Goal: Check status: Check status

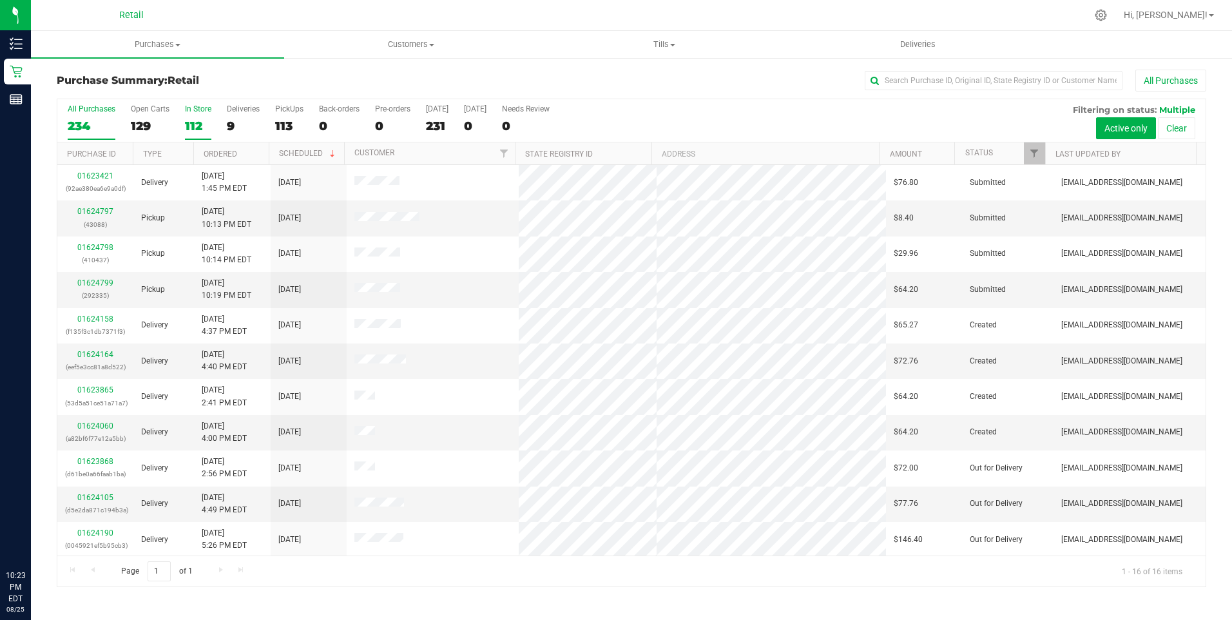
click at [187, 126] on div "112" at bounding box center [198, 126] width 26 height 15
click at [0, 0] on input "In Store 112" at bounding box center [0, 0] width 0 height 0
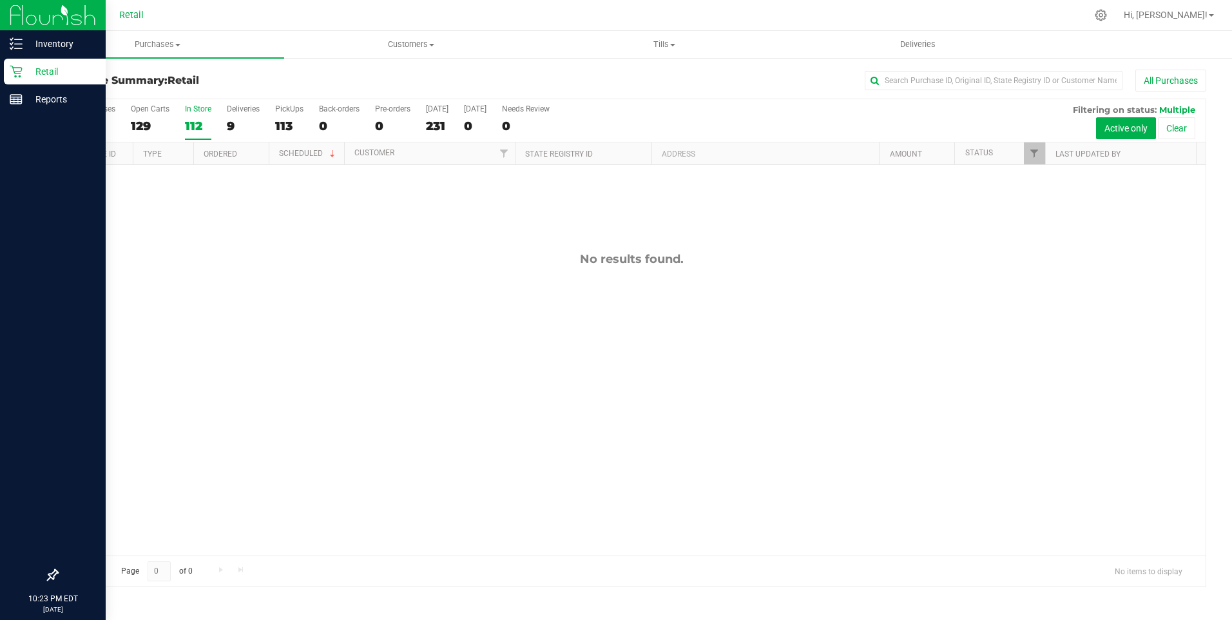
click at [19, 75] on icon at bounding box center [16, 71] width 13 height 13
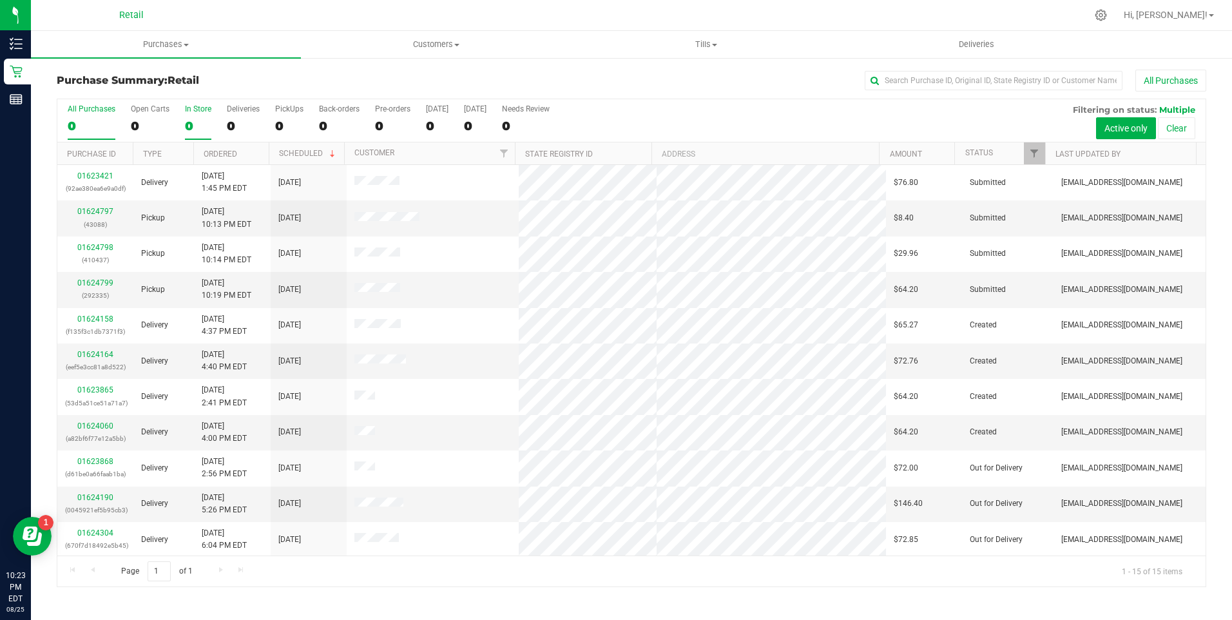
click at [191, 116] on label "In Store 0" at bounding box center [198, 121] width 26 height 35
click at [0, 0] on input "In Store 0" at bounding box center [0, 0] width 0 height 0
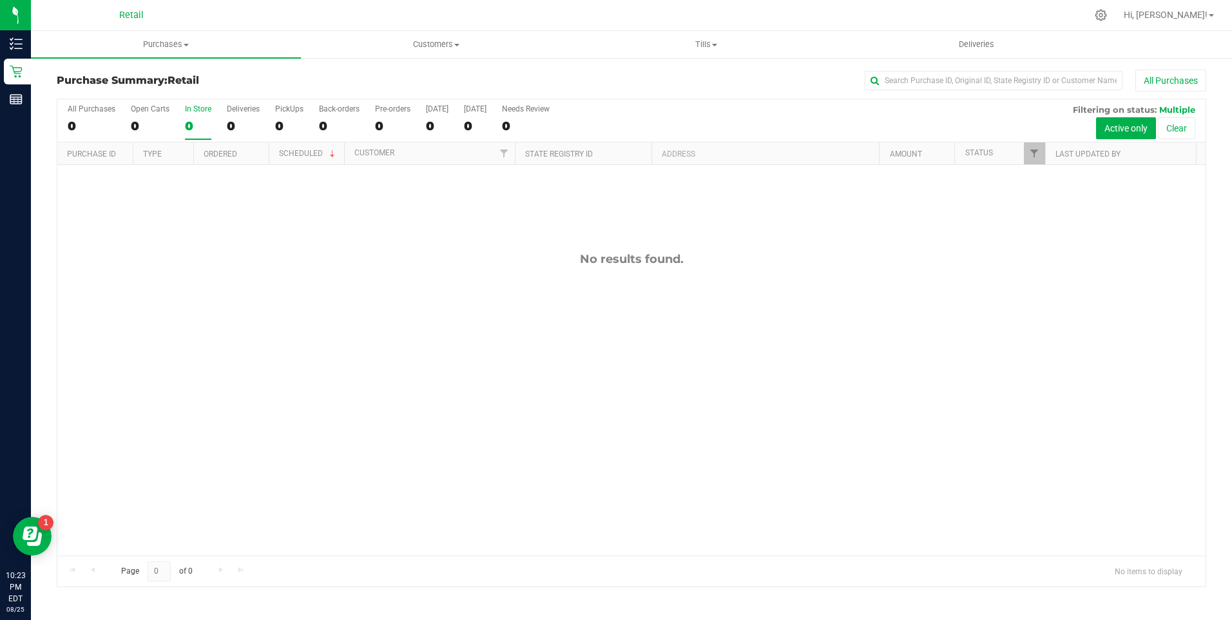
click at [190, 125] on div "0" at bounding box center [198, 126] width 26 height 15
click at [0, 0] on input "In Store 0" at bounding box center [0, 0] width 0 height 0
click at [88, 119] on div "15" at bounding box center [92, 126] width 48 height 15
click at [0, 0] on input "All Purchases 15" at bounding box center [0, 0] width 0 height 0
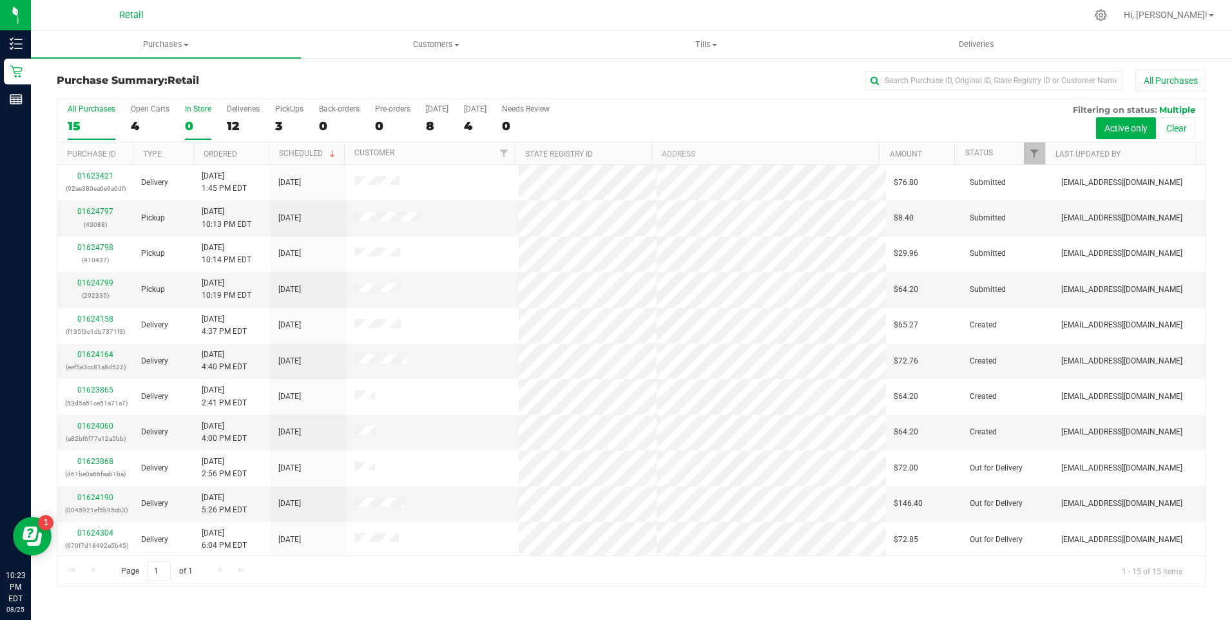
click at [185, 119] on div "0" at bounding box center [198, 126] width 26 height 15
click at [0, 0] on input "In Store 0" at bounding box center [0, 0] width 0 height 0
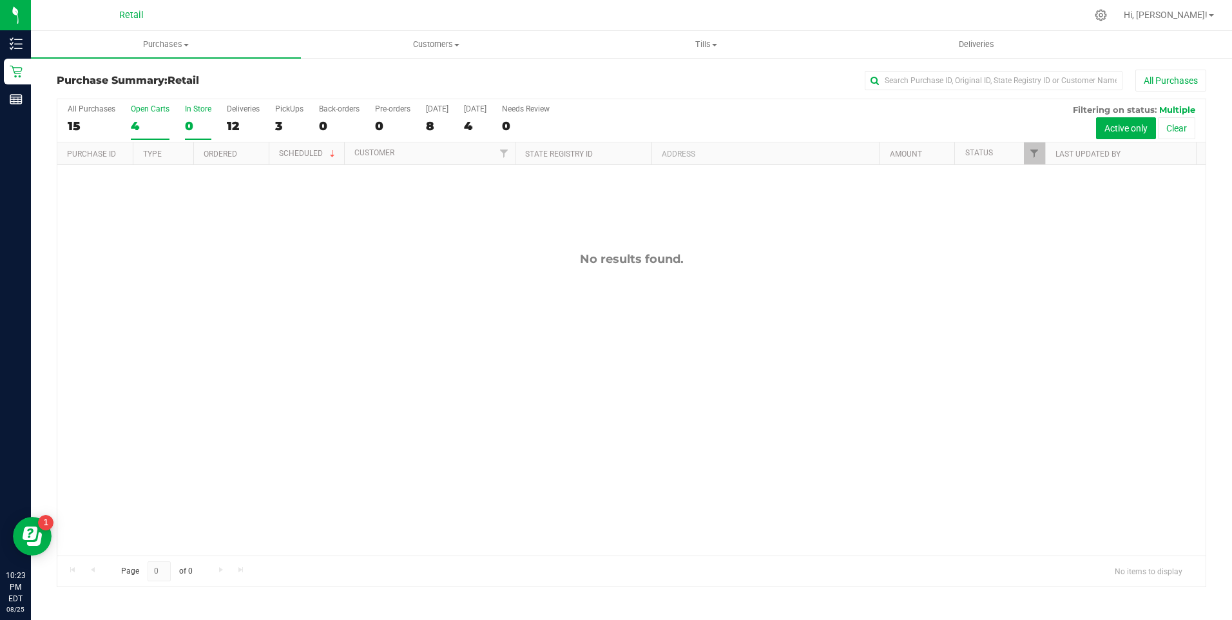
click at [145, 119] on div "4" at bounding box center [150, 126] width 39 height 15
click at [0, 0] on input "Open Carts 4" at bounding box center [0, 0] width 0 height 0
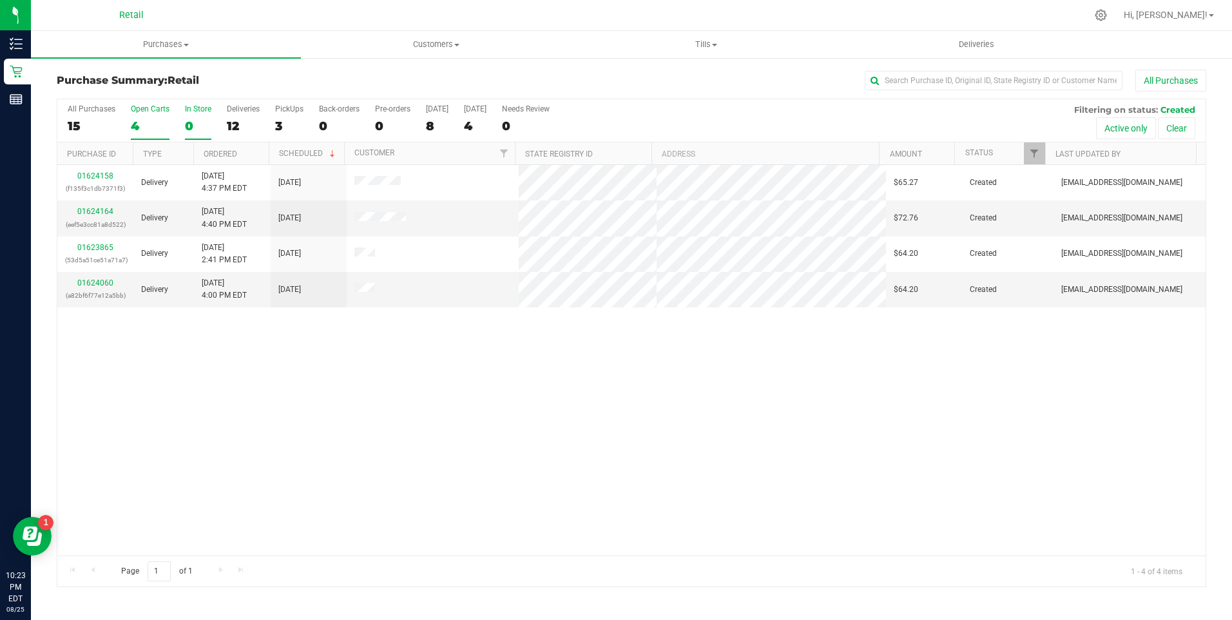
click at [190, 117] on label "In Store 0" at bounding box center [198, 121] width 26 height 35
click at [0, 0] on input "In Store 0" at bounding box center [0, 0] width 0 height 0
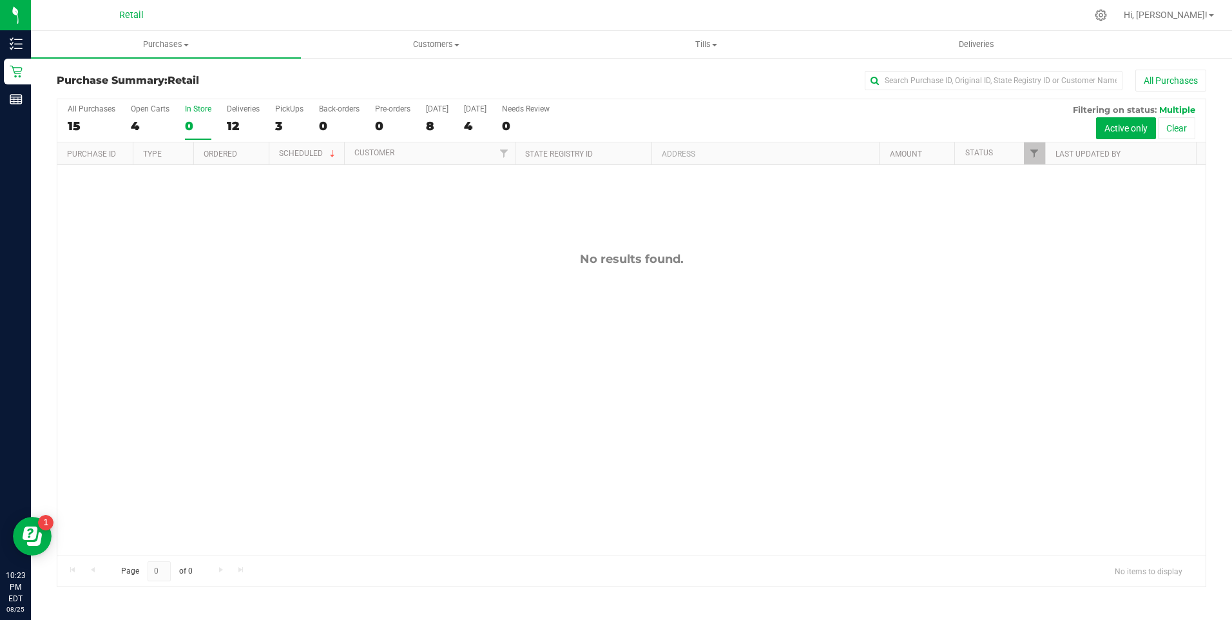
click at [192, 120] on div "0" at bounding box center [198, 126] width 26 height 15
click at [0, 0] on input "In Store 0" at bounding box center [0, 0] width 0 height 0
click at [276, 125] on div "3" at bounding box center [289, 126] width 28 height 15
click at [0, 0] on input "PickUps 3" at bounding box center [0, 0] width 0 height 0
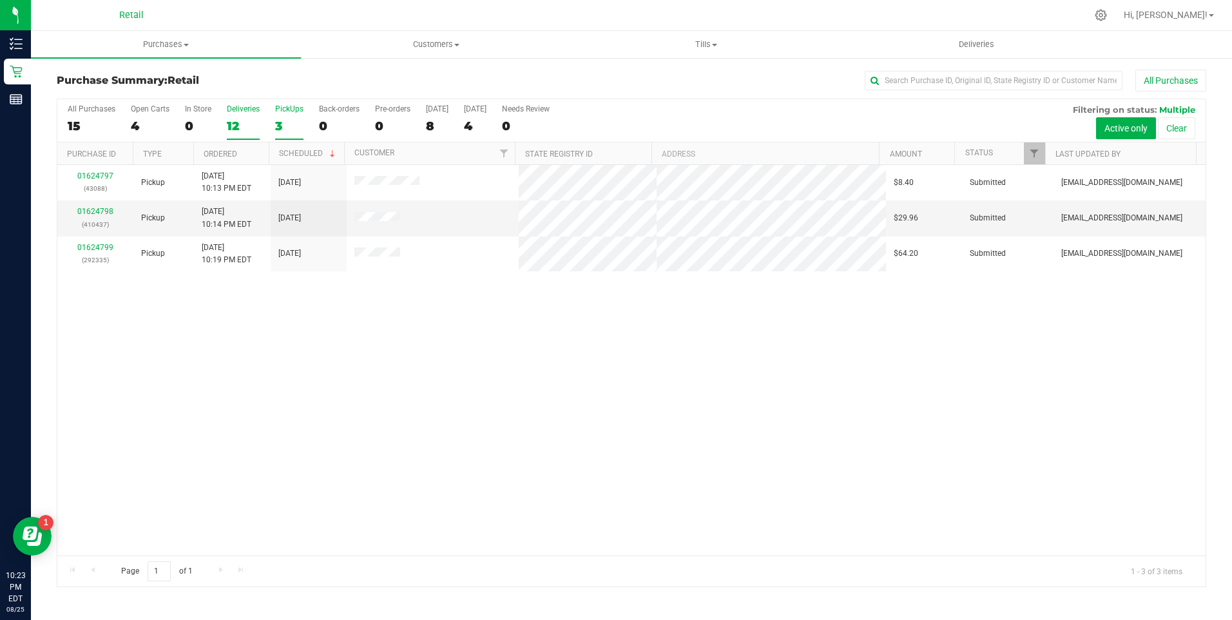
click at [241, 124] on div "12" at bounding box center [243, 126] width 33 height 15
click at [0, 0] on input "Deliveries 12" at bounding box center [0, 0] width 0 height 0
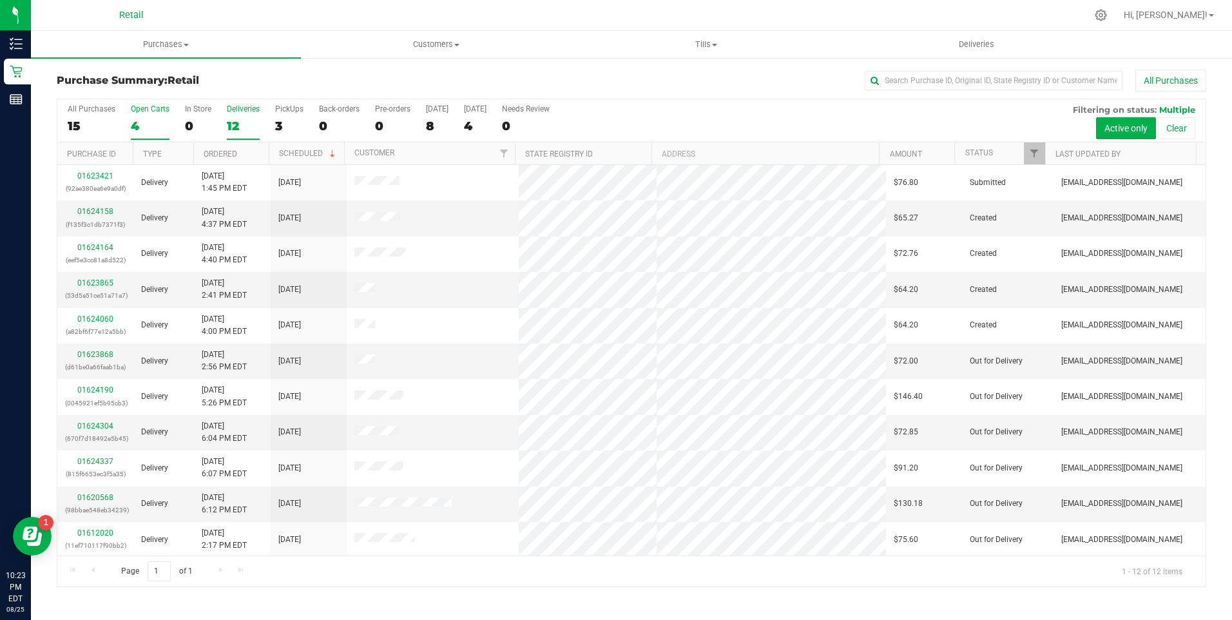
click at [153, 124] on div "4" at bounding box center [150, 126] width 39 height 15
click at [0, 0] on input "Open Carts 4" at bounding box center [0, 0] width 0 height 0
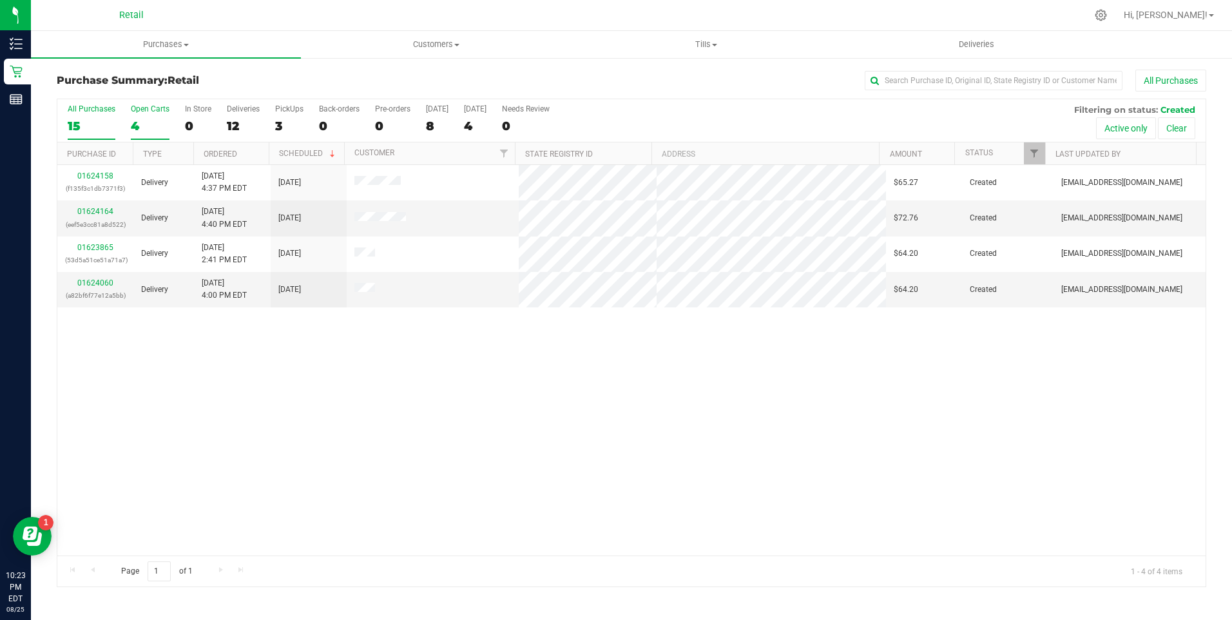
click at [75, 123] on div "15" at bounding box center [92, 126] width 48 height 15
click at [0, 0] on input "All Purchases 15" at bounding box center [0, 0] width 0 height 0
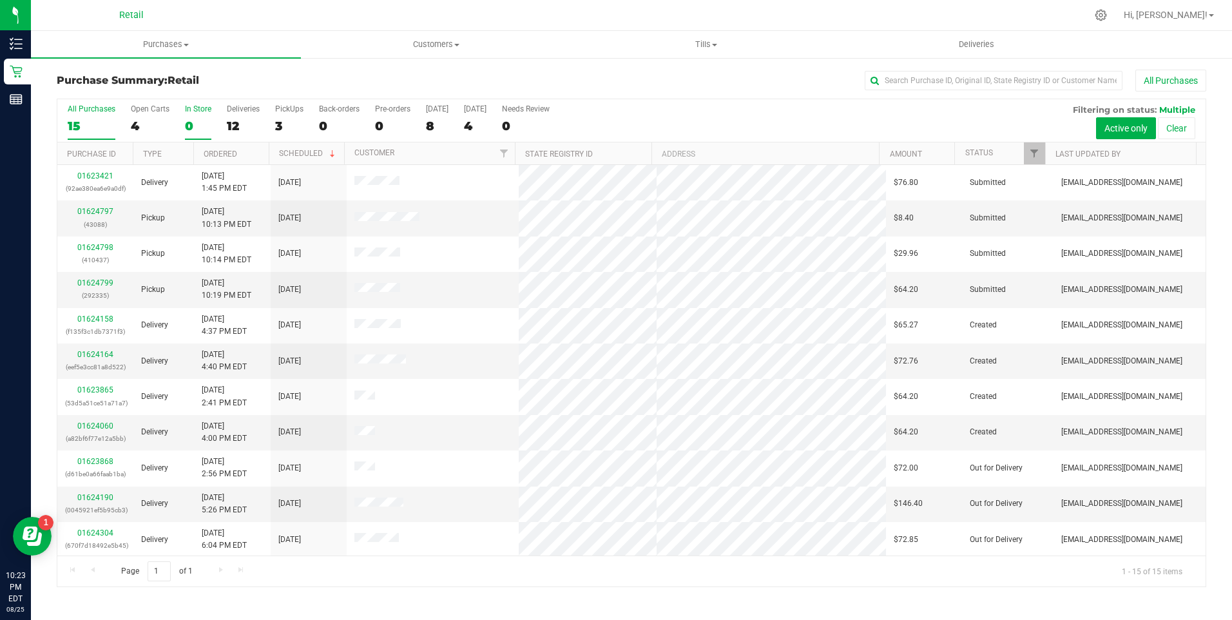
click at [191, 117] on label "In Store 0" at bounding box center [198, 121] width 26 height 35
click at [0, 0] on input "In Store 0" at bounding box center [0, 0] width 0 height 0
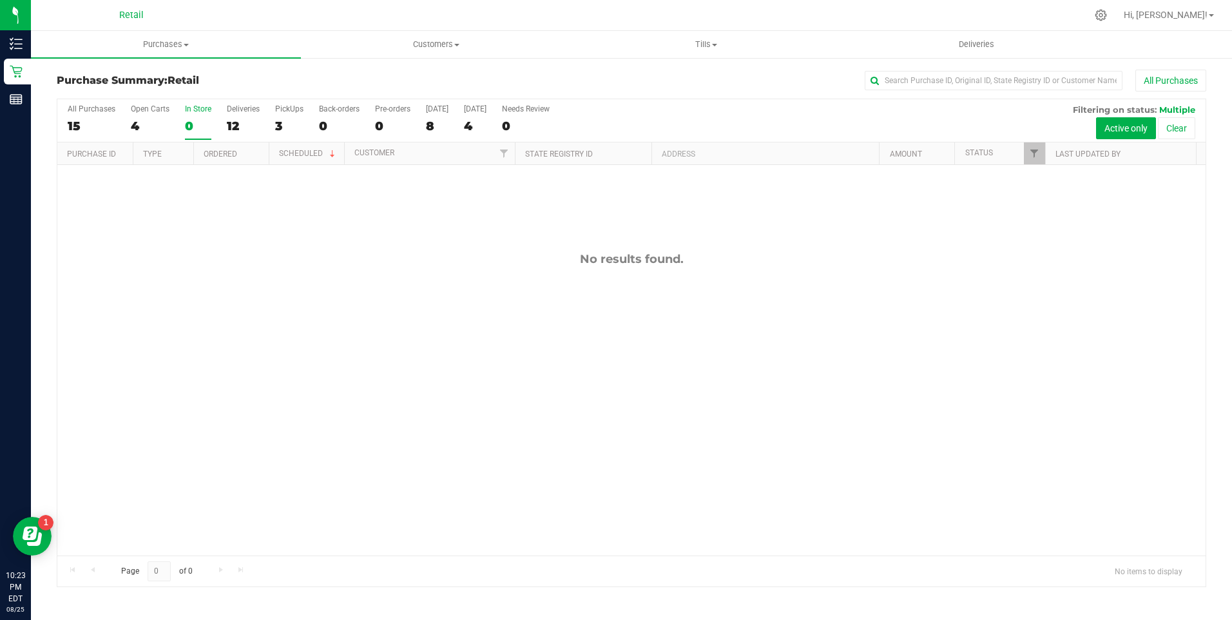
click at [191, 104] on div "In Store" at bounding box center [198, 108] width 26 height 9
click at [0, 0] on input "In Store 0" at bounding box center [0, 0] width 0 height 0
click at [153, 122] on div "4" at bounding box center [150, 126] width 39 height 15
click at [0, 0] on input "Open Carts 4" at bounding box center [0, 0] width 0 height 0
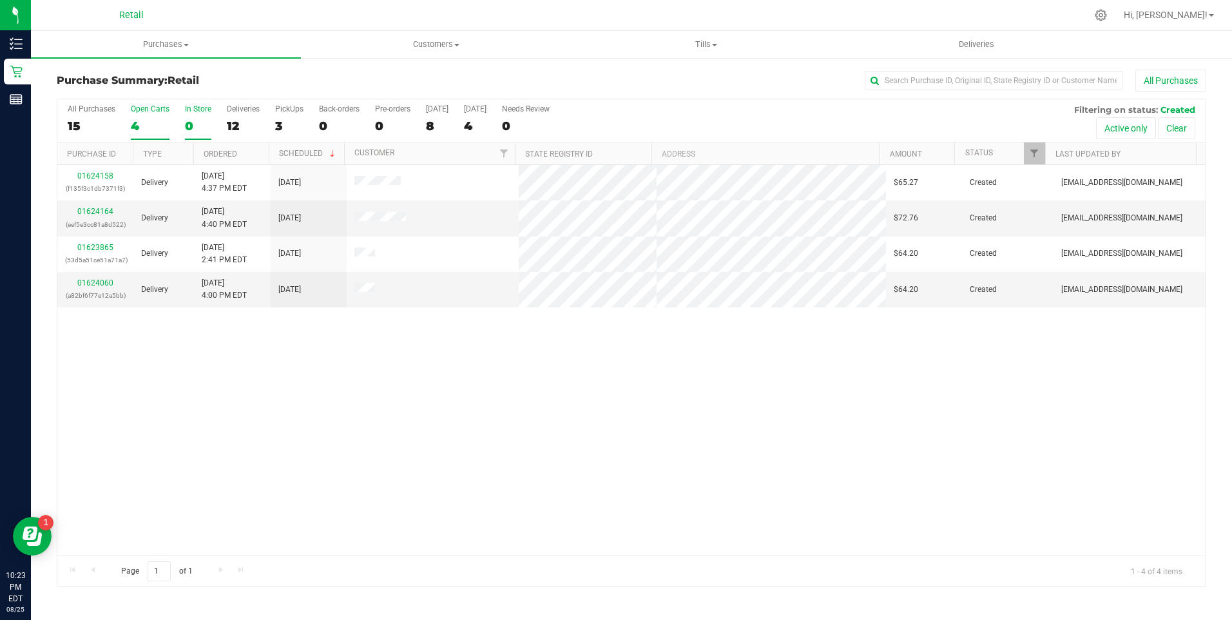
click at [191, 125] on div "0" at bounding box center [198, 126] width 26 height 15
click at [0, 0] on input "In Store 0" at bounding box center [0, 0] width 0 height 0
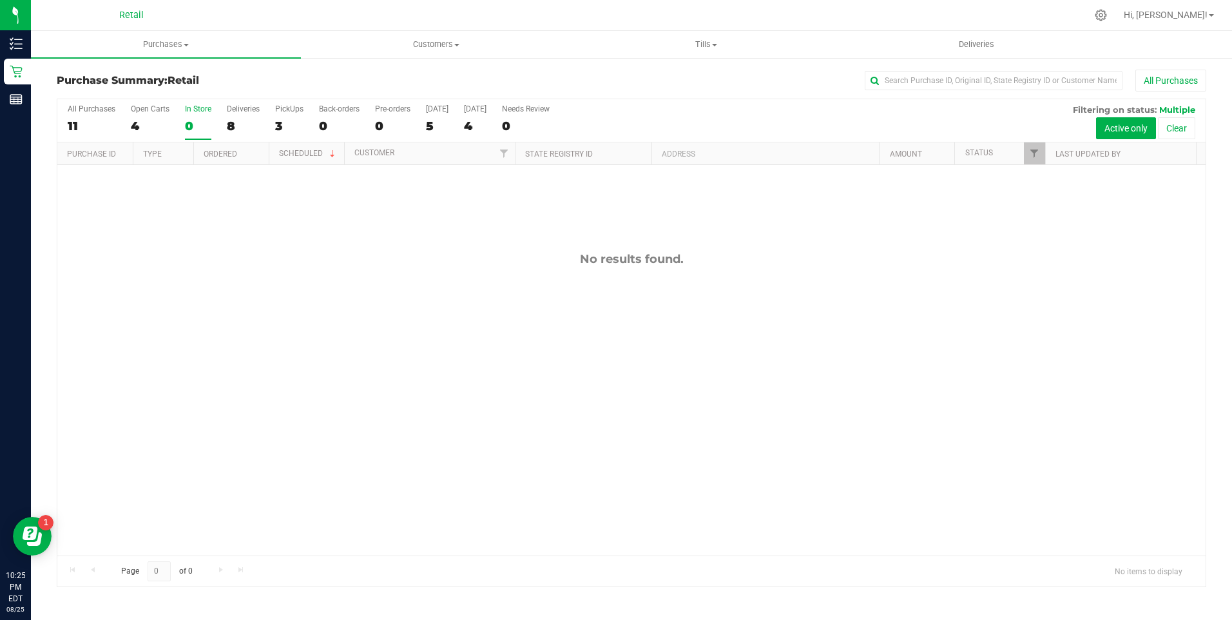
click at [191, 125] on div "0" at bounding box center [198, 126] width 26 height 15
click at [0, 0] on input "In Store 0" at bounding box center [0, 0] width 0 height 0
click at [152, 122] on div "4" at bounding box center [150, 126] width 39 height 15
click at [0, 0] on input "Open Carts 4" at bounding box center [0, 0] width 0 height 0
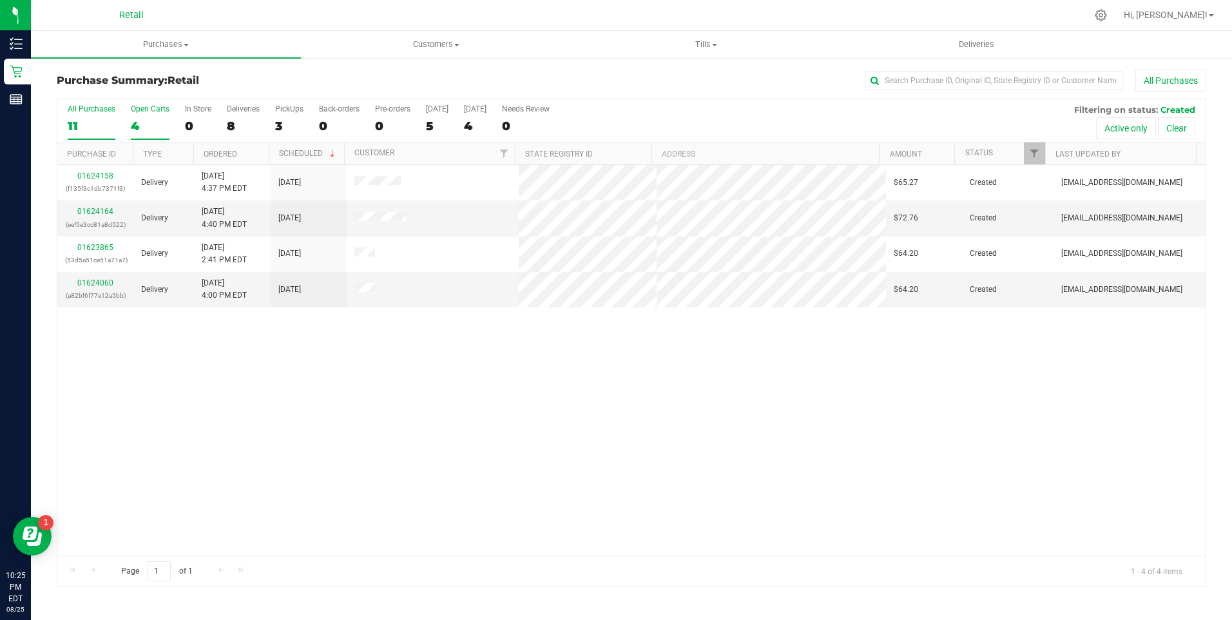
click at [79, 115] on label "All Purchases 11" at bounding box center [92, 121] width 48 height 35
click at [0, 0] on input "All Purchases 11" at bounding box center [0, 0] width 0 height 0
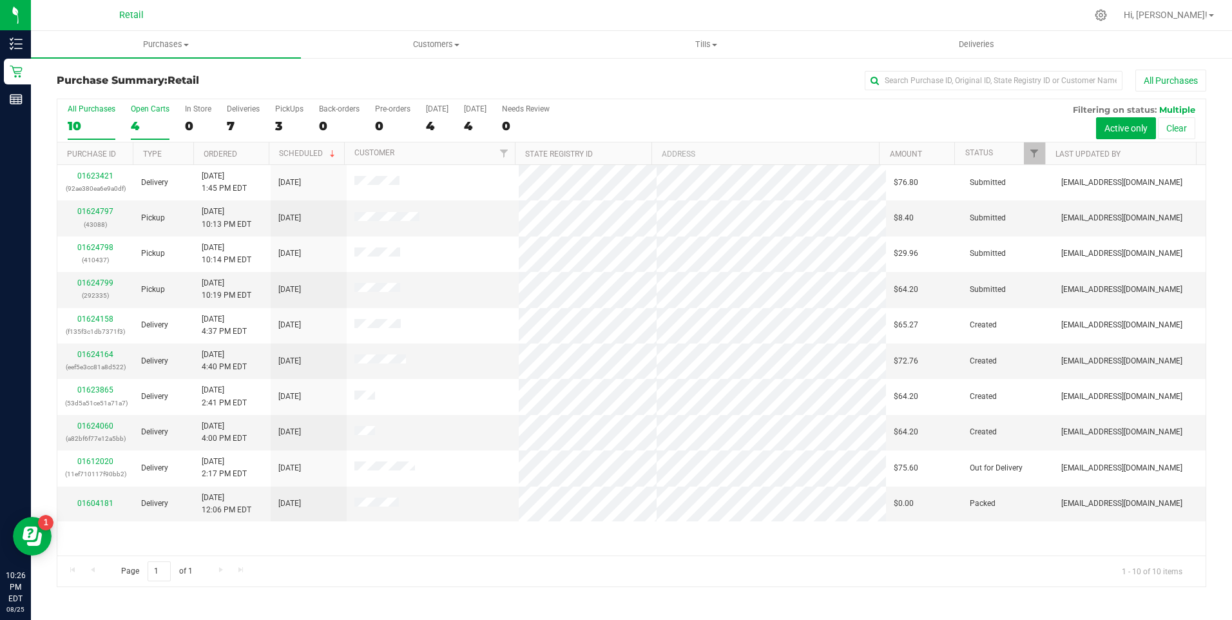
click at [144, 120] on div "4" at bounding box center [150, 126] width 39 height 15
click at [0, 0] on input "Open Carts 4" at bounding box center [0, 0] width 0 height 0
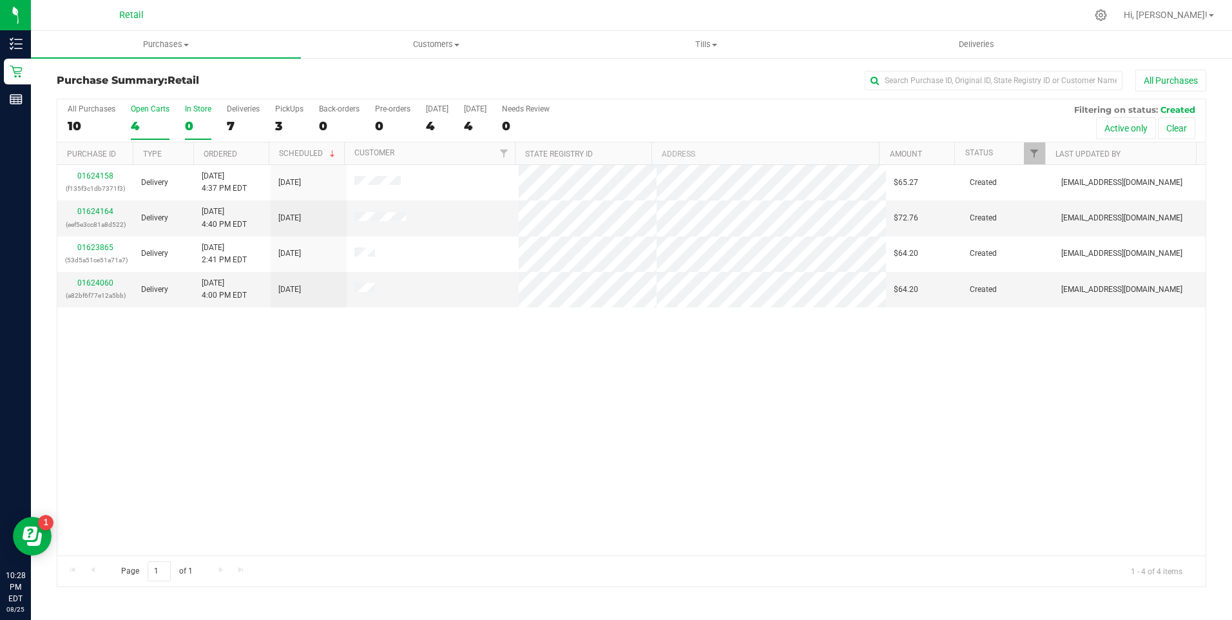
click at [192, 121] on div "0" at bounding box center [198, 126] width 26 height 15
click at [0, 0] on input "In Store 0" at bounding box center [0, 0] width 0 height 0
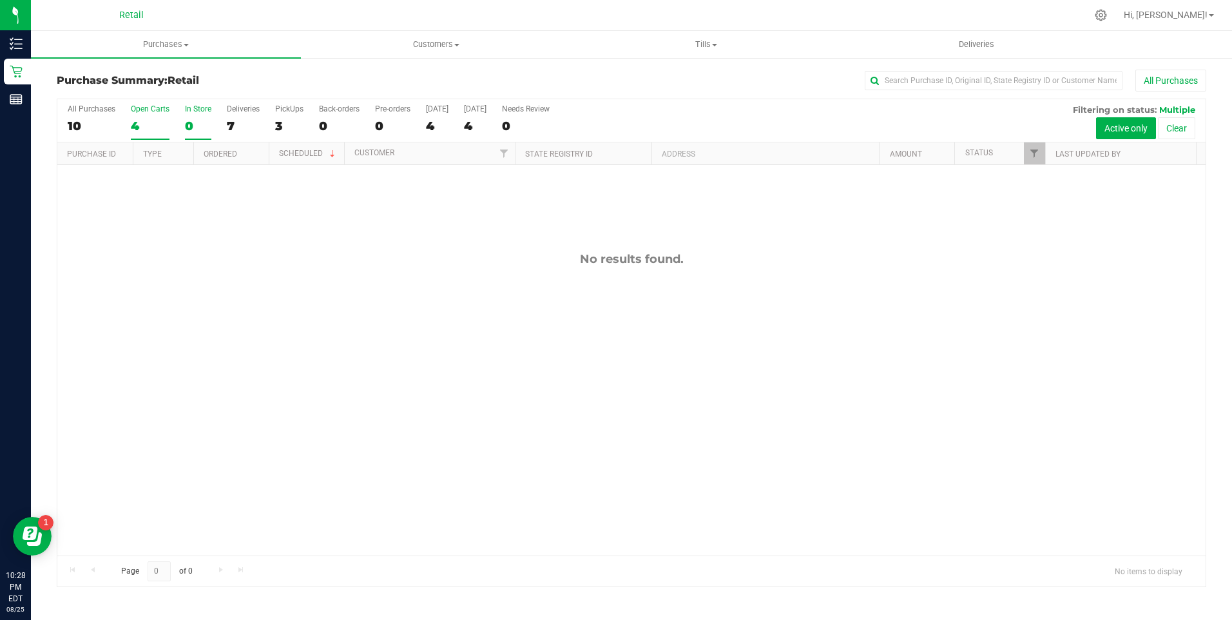
click at [133, 121] on div "4" at bounding box center [150, 126] width 39 height 15
click at [0, 0] on input "Open Carts 4" at bounding box center [0, 0] width 0 height 0
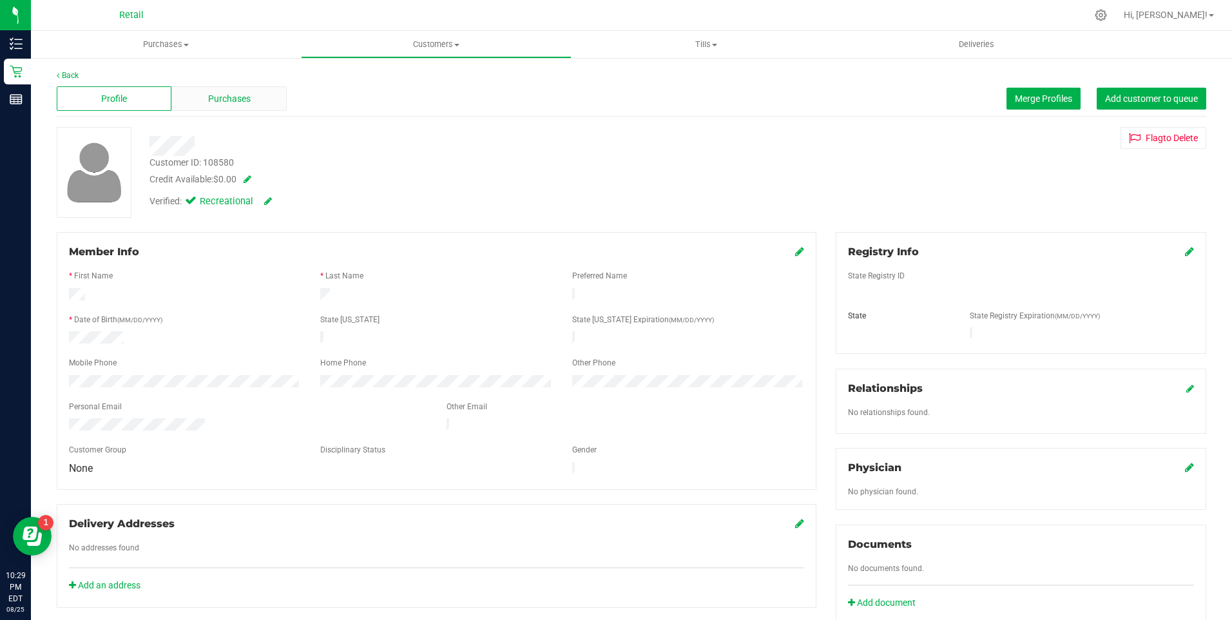
click at [233, 95] on span "Purchases" at bounding box center [229, 99] width 43 height 14
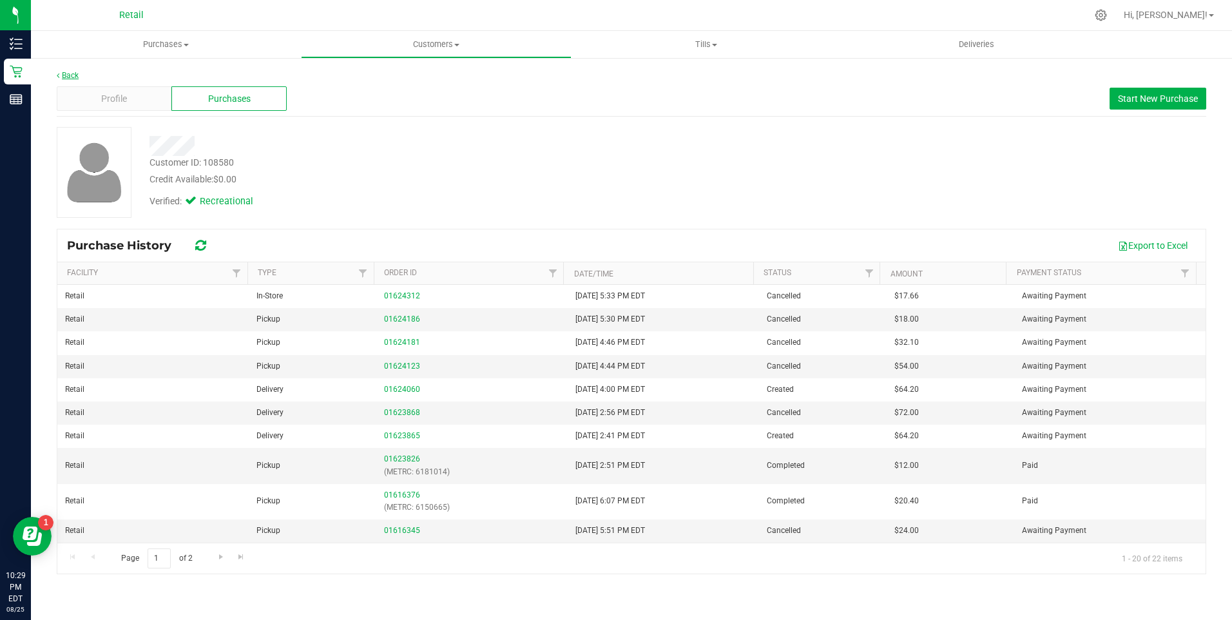
click at [68, 75] on link "Back" at bounding box center [68, 75] width 22 height 9
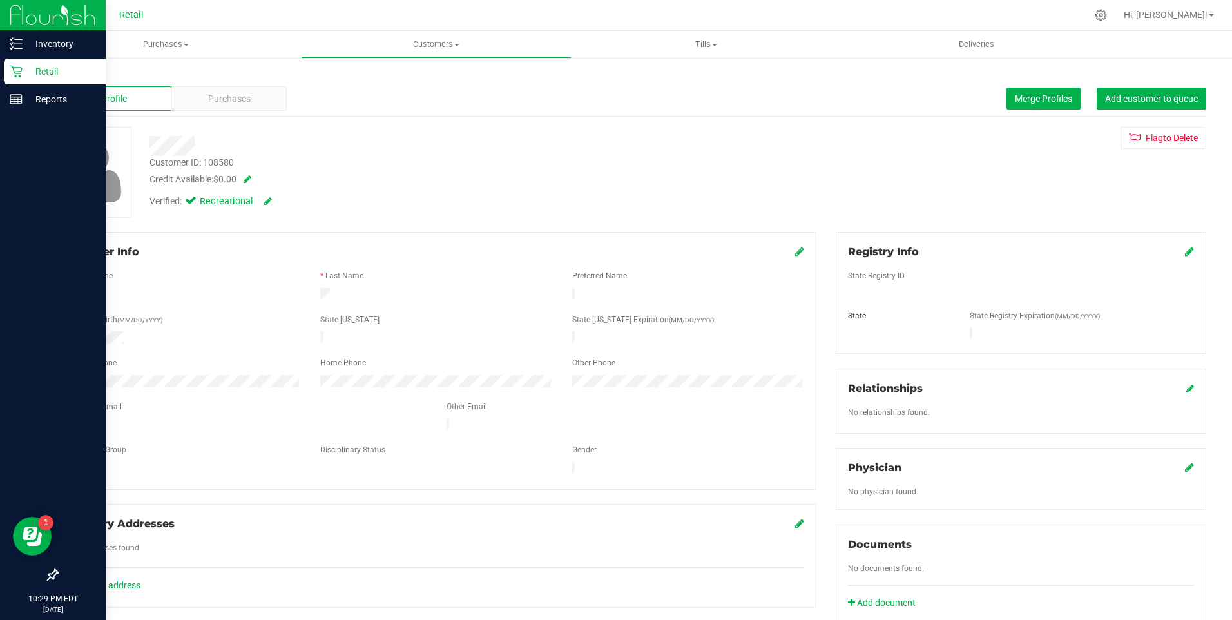
click at [18, 66] on icon at bounding box center [16, 71] width 13 height 13
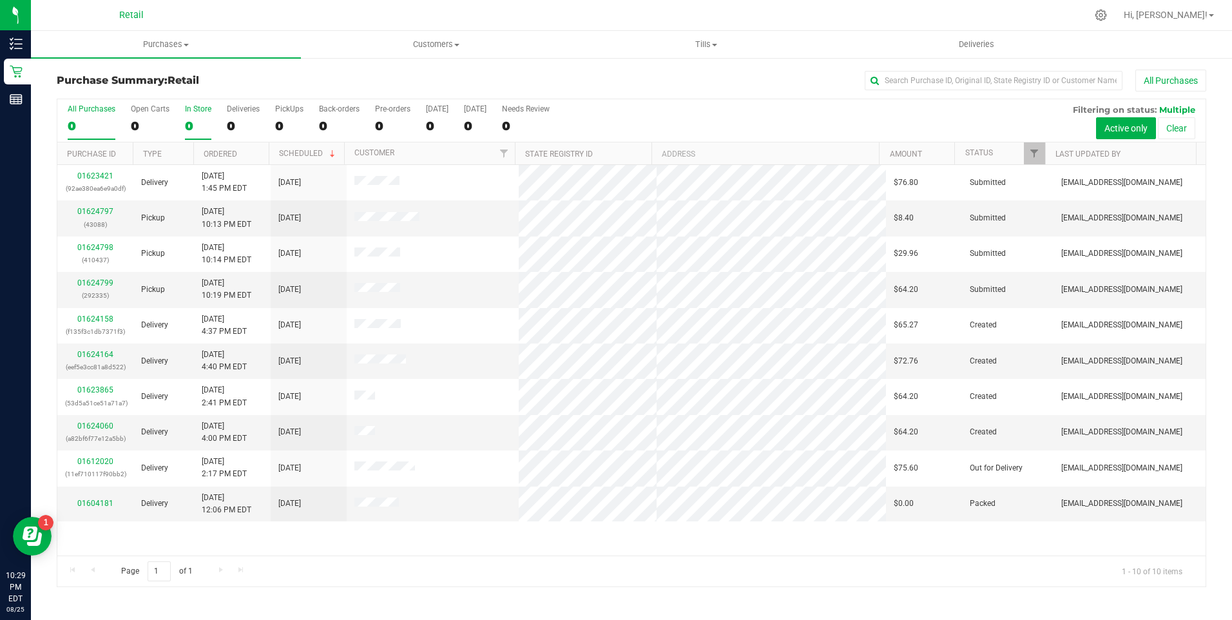
click at [195, 115] on label "In Store 0" at bounding box center [198, 121] width 26 height 35
click at [0, 0] on input "In Store 0" at bounding box center [0, 0] width 0 height 0
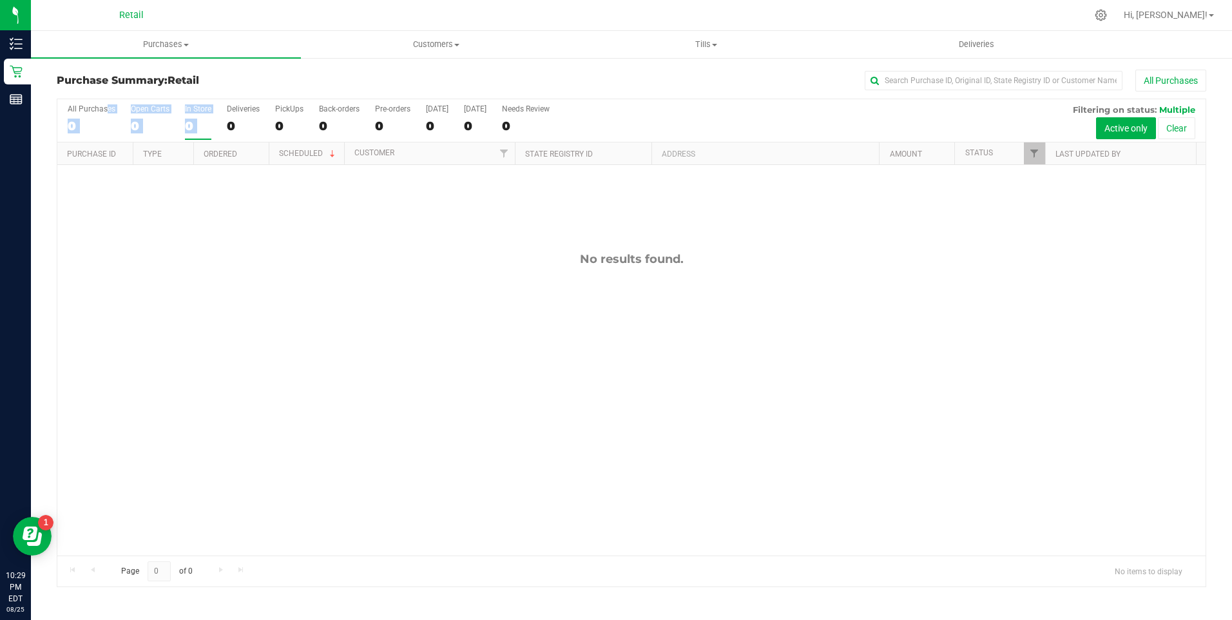
click at [195, 115] on label "In Store 0" at bounding box center [198, 121] width 26 height 35
click at [0, 0] on input "In Store 0" at bounding box center [0, 0] width 0 height 0
click at [195, 115] on label "In Store 0" at bounding box center [198, 121] width 26 height 35
click at [0, 0] on input "In Store 0" at bounding box center [0, 0] width 0 height 0
click at [191, 125] on div "0" at bounding box center [198, 126] width 26 height 15
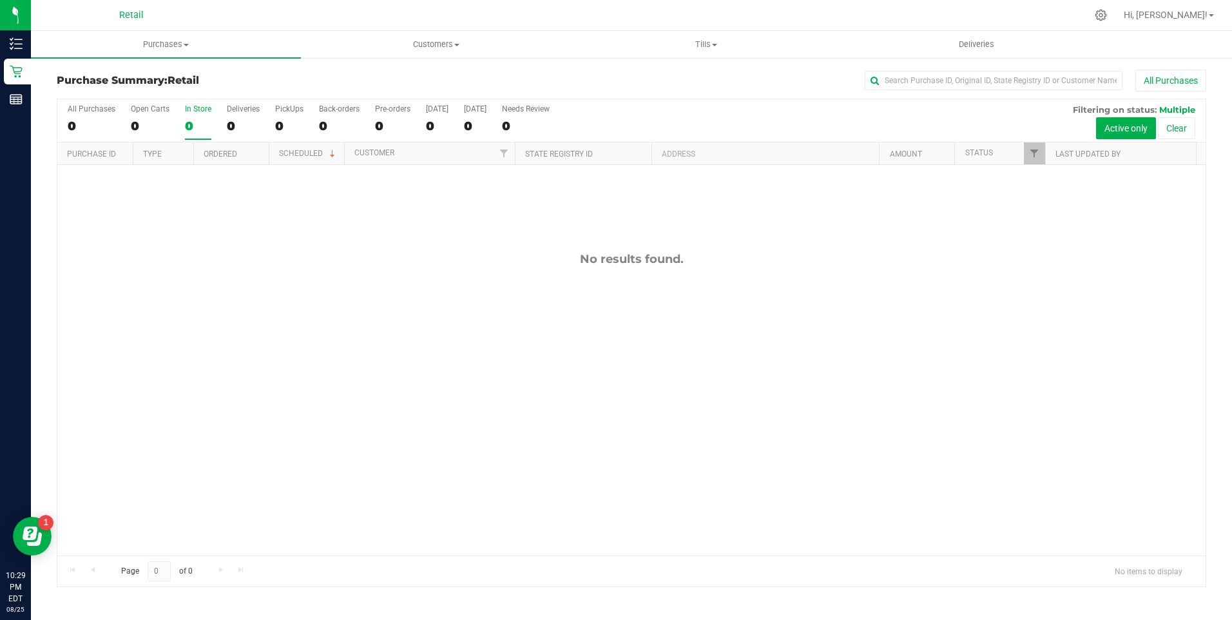
click at [0, 0] on input "In Store 0" at bounding box center [0, 0] width 0 height 0
click at [191, 125] on div "0" at bounding box center [198, 126] width 26 height 15
click at [0, 0] on input "In Store 0" at bounding box center [0, 0] width 0 height 0
click at [198, 125] on div "0" at bounding box center [198, 126] width 26 height 15
click at [0, 0] on input "In Store 0" at bounding box center [0, 0] width 0 height 0
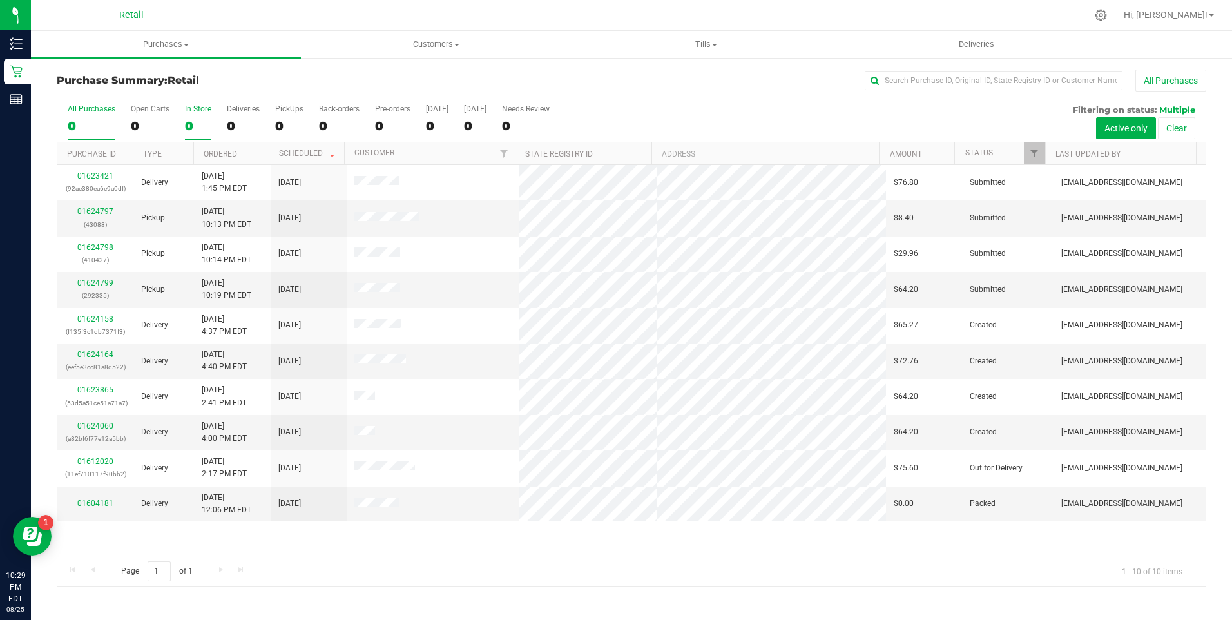
click at [193, 126] on div "0" at bounding box center [198, 126] width 26 height 15
click at [0, 0] on input "In Store 0" at bounding box center [0, 0] width 0 height 0
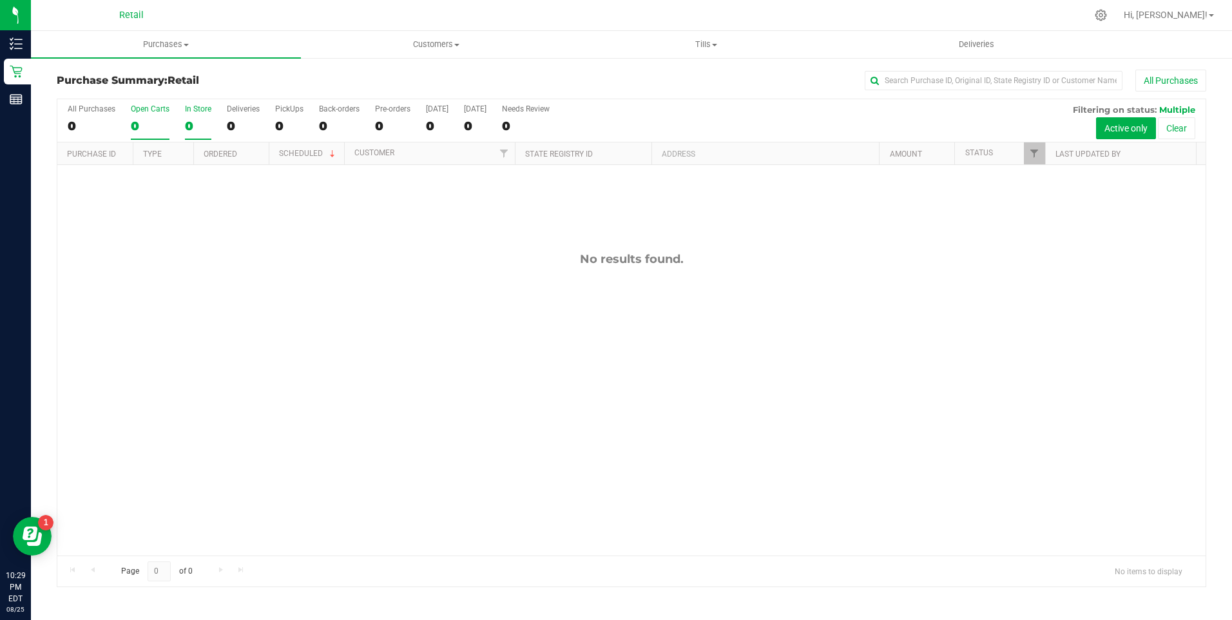
click at [140, 123] on div "0" at bounding box center [150, 126] width 39 height 15
click at [0, 0] on input "Open Carts 0" at bounding box center [0, 0] width 0 height 0
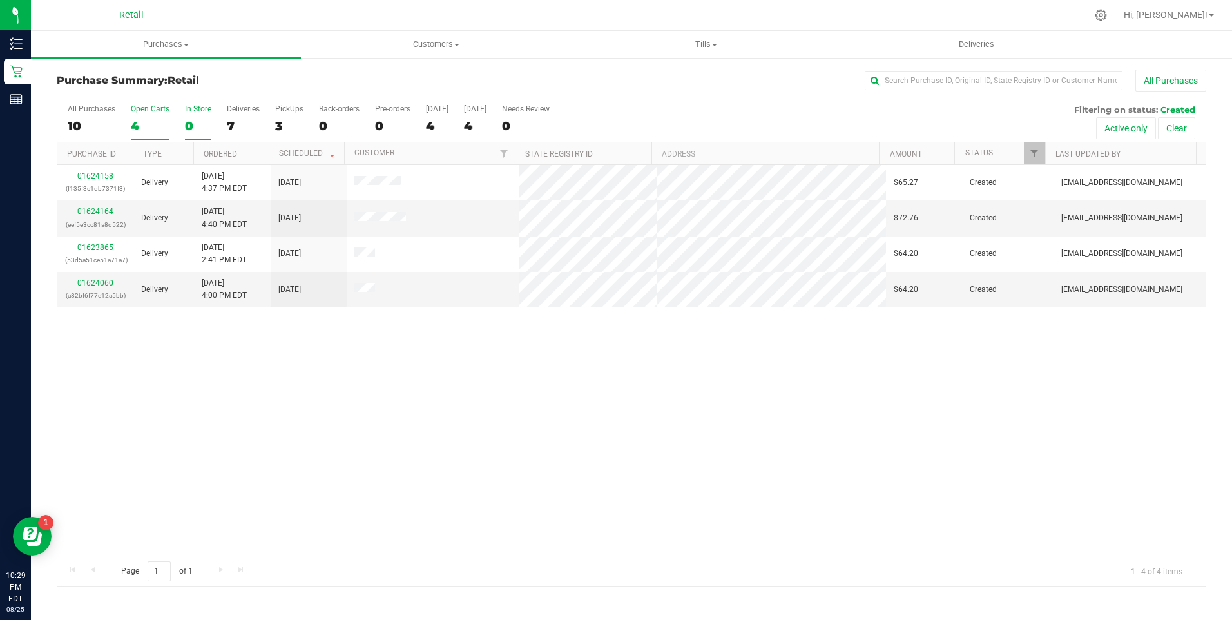
click at [191, 120] on div "0" at bounding box center [198, 126] width 26 height 15
click at [0, 0] on input "In Store 0" at bounding box center [0, 0] width 0 height 0
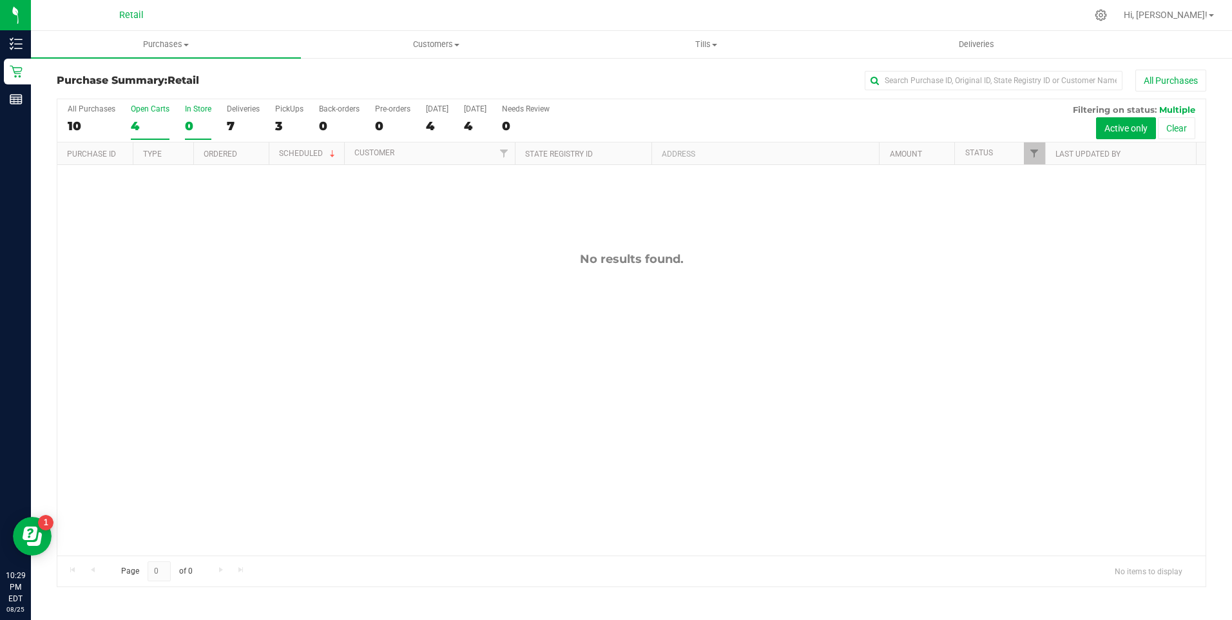
click at [133, 111] on div "Open Carts" at bounding box center [150, 108] width 39 height 9
click at [0, 0] on input "Open Carts 4" at bounding box center [0, 0] width 0 height 0
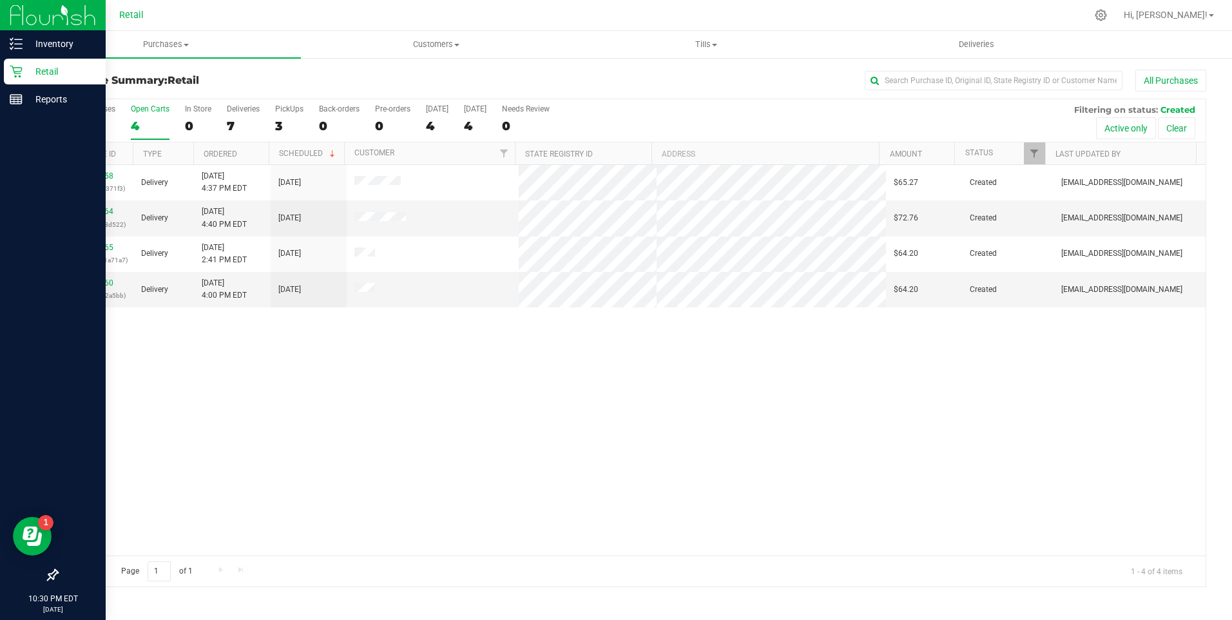
click at [1, 76] on link "Retail" at bounding box center [53, 73] width 106 height 28
click at [29, 71] on p "Retail" at bounding box center [61, 71] width 77 height 15
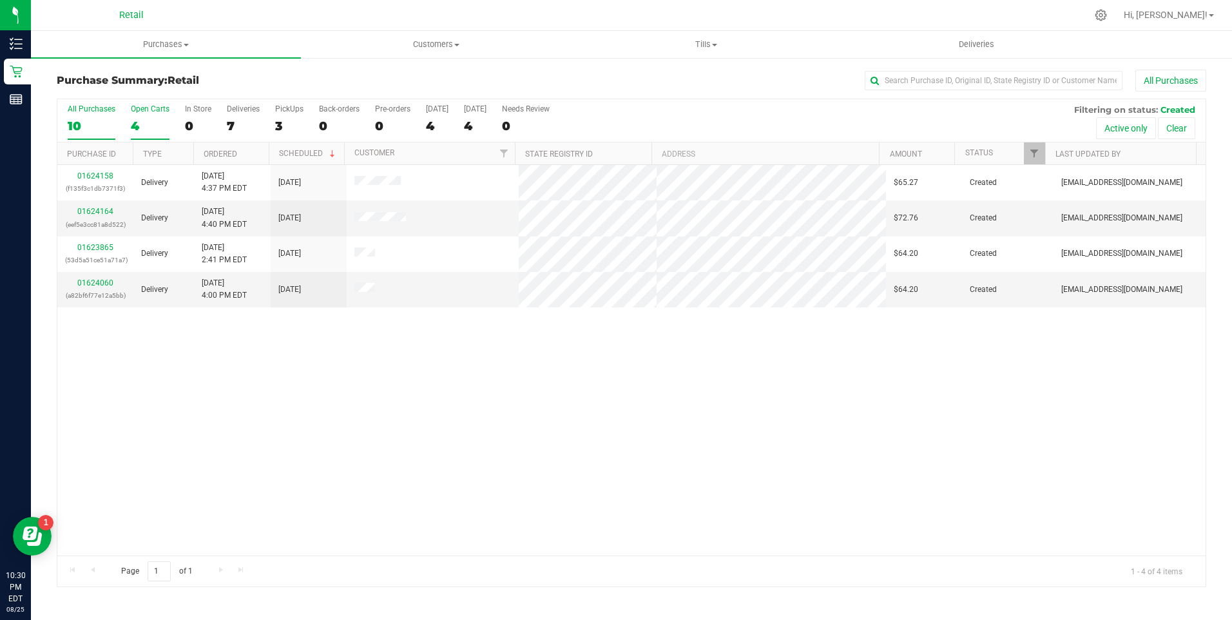
click at [91, 126] on div "10" at bounding box center [92, 126] width 48 height 15
click at [0, 0] on input "All Purchases 10" at bounding box center [0, 0] width 0 height 0
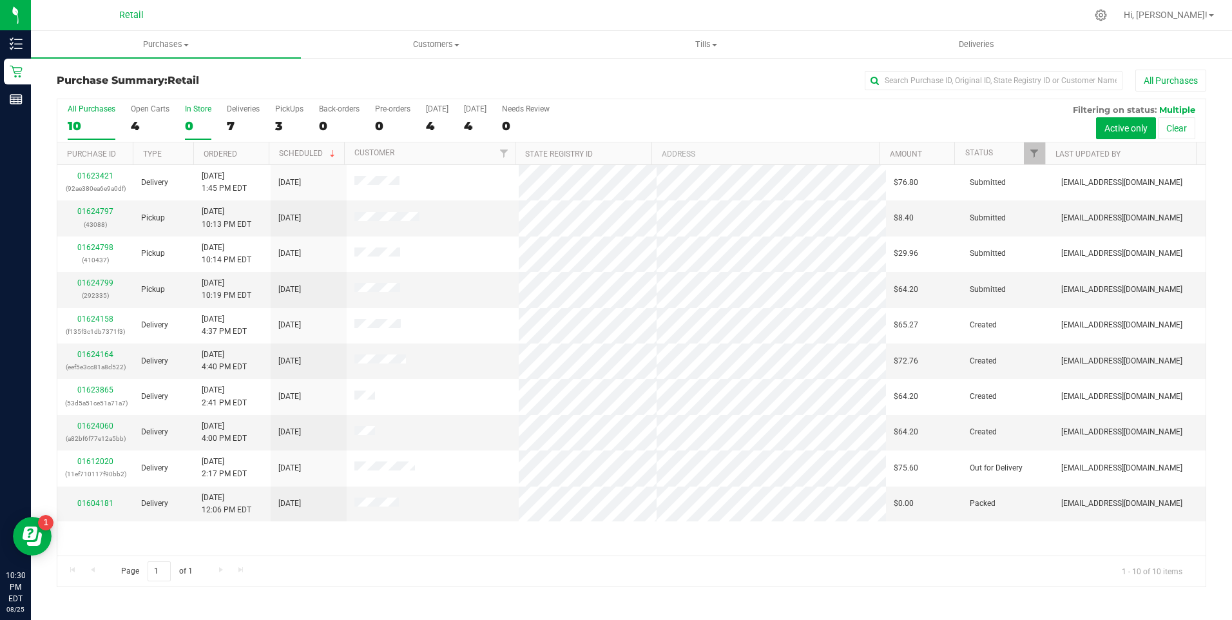
click at [185, 122] on div "0" at bounding box center [198, 126] width 26 height 15
click at [0, 0] on input "In Store 0" at bounding box center [0, 0] width 0 height 0
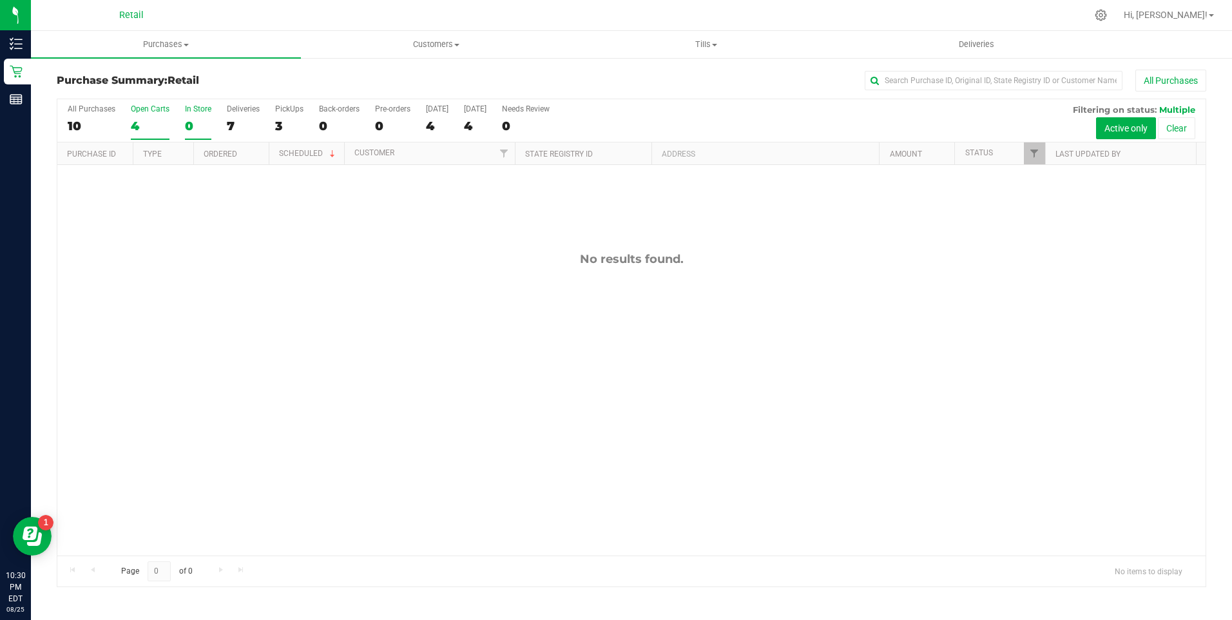
click at [146, 114] on label "Open Carts 4" at bounding box center [150, 121] width 39 height 35
click at [0, 0] on input "Open Carts 4" at bounding box center [0, 0] width 0 height 0
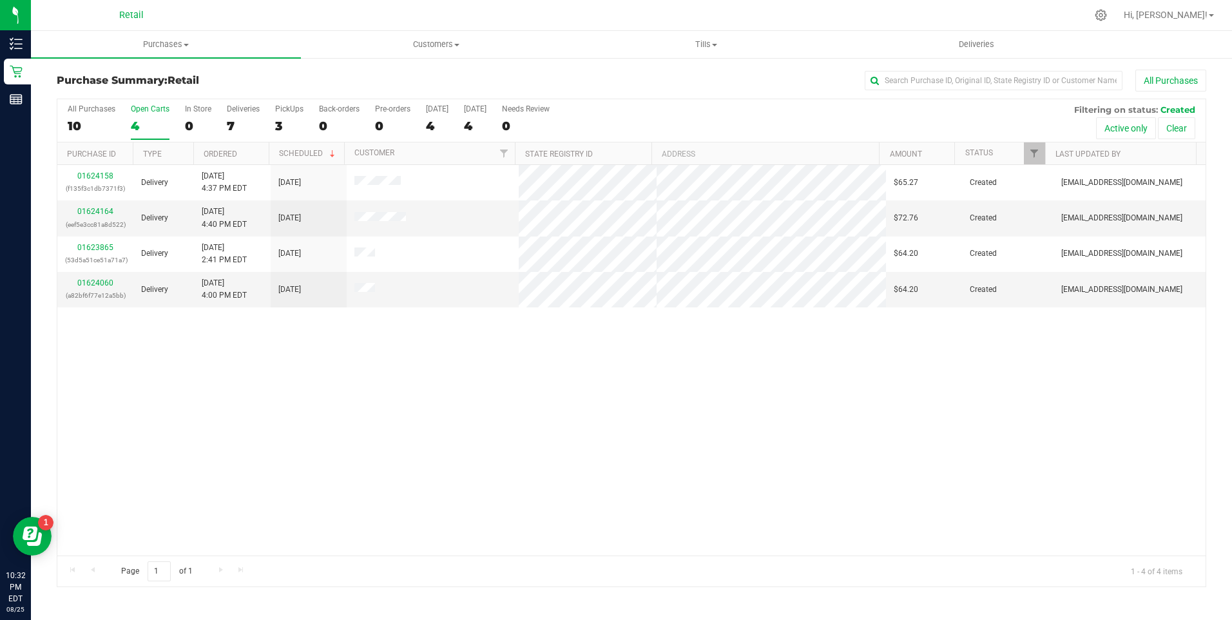
click at [141, 111] on div "All Purchases 10 Open Carts 4 In Store 0 Deliveries 7 PickUps 3 Back-orders 0 P…" at bounding box center [631, 343] width 1149 height 488
click at [189, 119] on div "0" at bounding box center [198, 126] width 26 height 15
click at [0, 0] on input "In Store 0" at bounding box center [0, 0] width 0 height 0
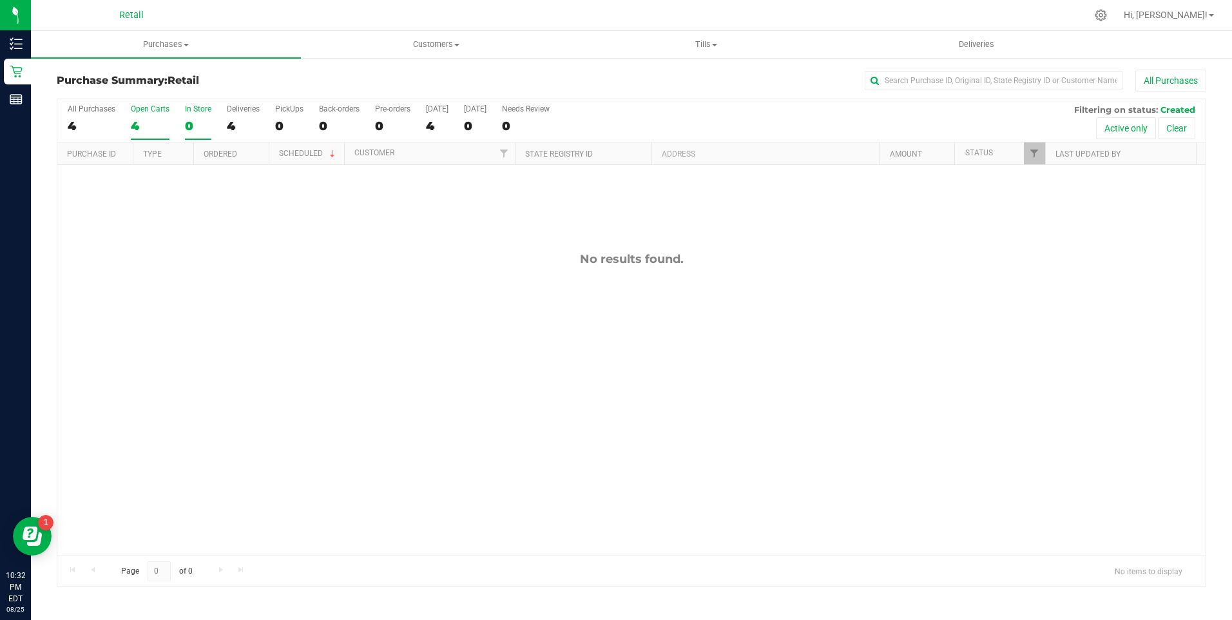
click at [159, 117] on label "Open Carts 4" at bounding box center [150, 121] width 39 height 35
click at [0, 0] on input "Open Carts 4" at bounding box center [0, 0] width 0 height 0
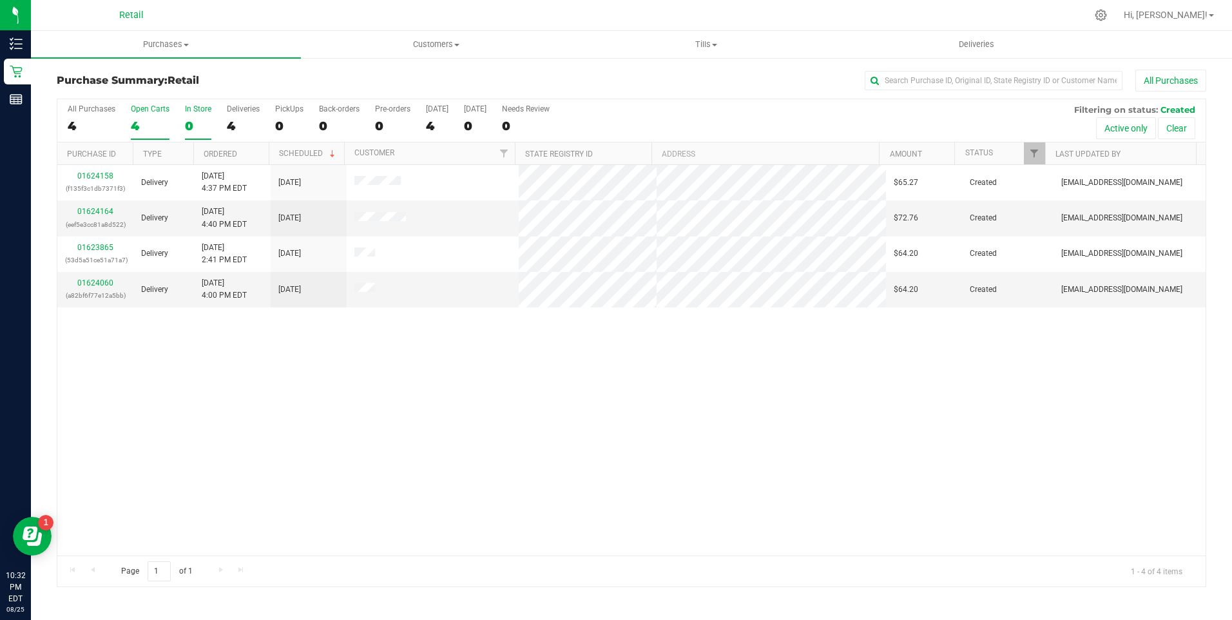
click at [189, 119] on div "0" at bounding box center [198, 126] width 26 height 15
click at [0, 0] on input "In Store 0" at bounding box center [0, 0] width 0 height 0
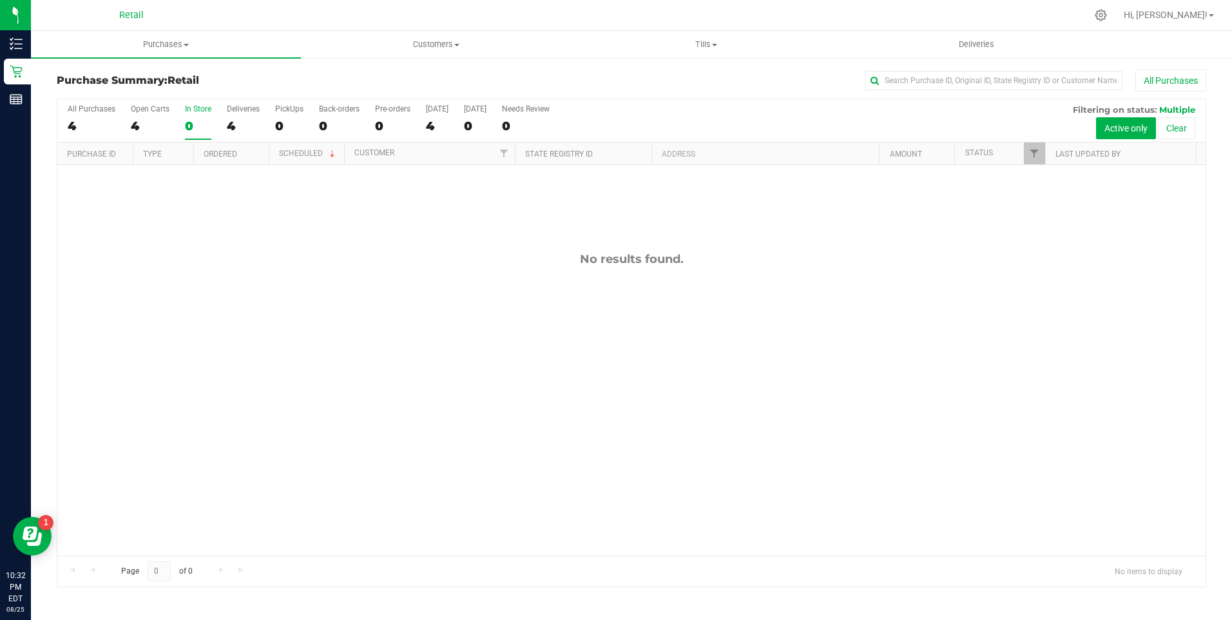
click at [189, 119] on div "0" at bounding box center [198, 126] width 26 height 15
click at [0, 0] on input "In Store 0" at bounding box center [0, 0] width 0 height 0
click at [189, 119] on div "0" at bounding box center [198, 126] width 26 height 15
click at [0, 0] on input "In Store 0" at bounding box center [0, 0] width 0 height 0
click at [140, 125] on div "4" at bounding box center [150, 126] width 39 height 15
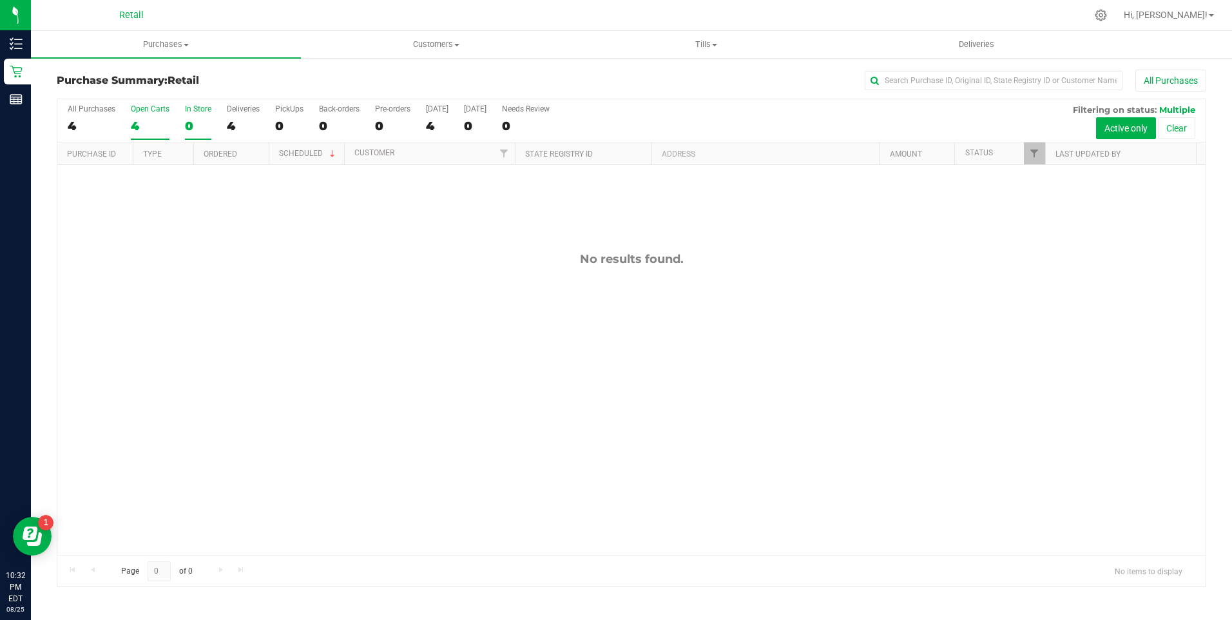
click at [0, 0] on input "Open Carts 4" at bounding box center [0, 0] width 0 height 0
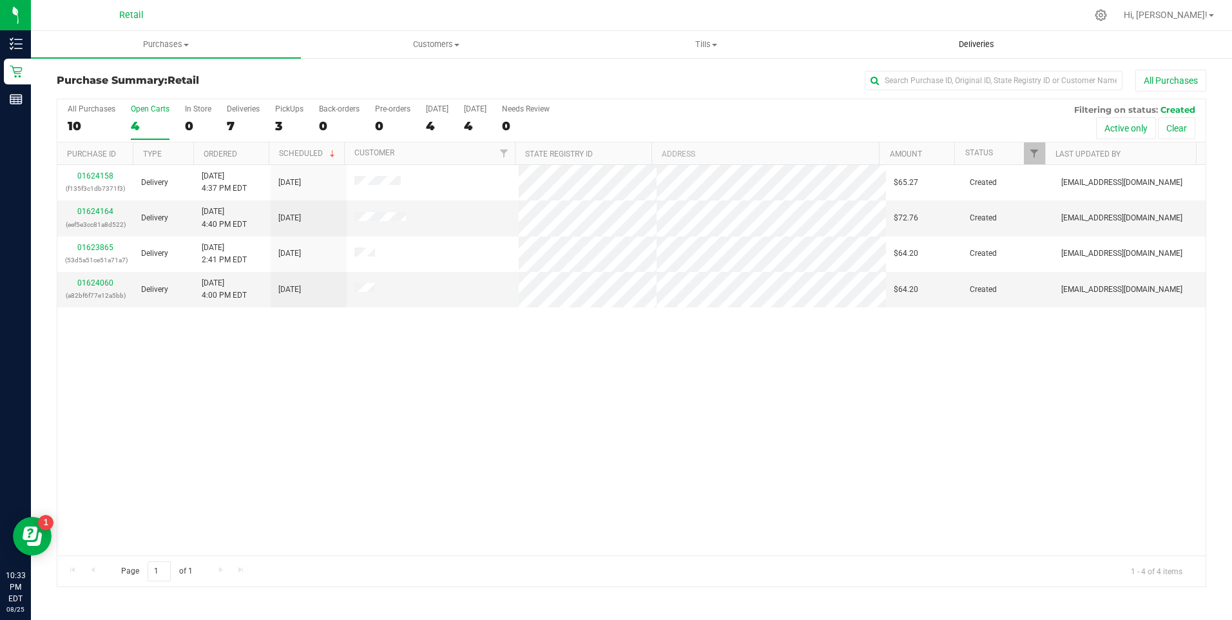
click at [994, 40] on span "Deliveries" at bounding box center [976, 45] width 70 height 12
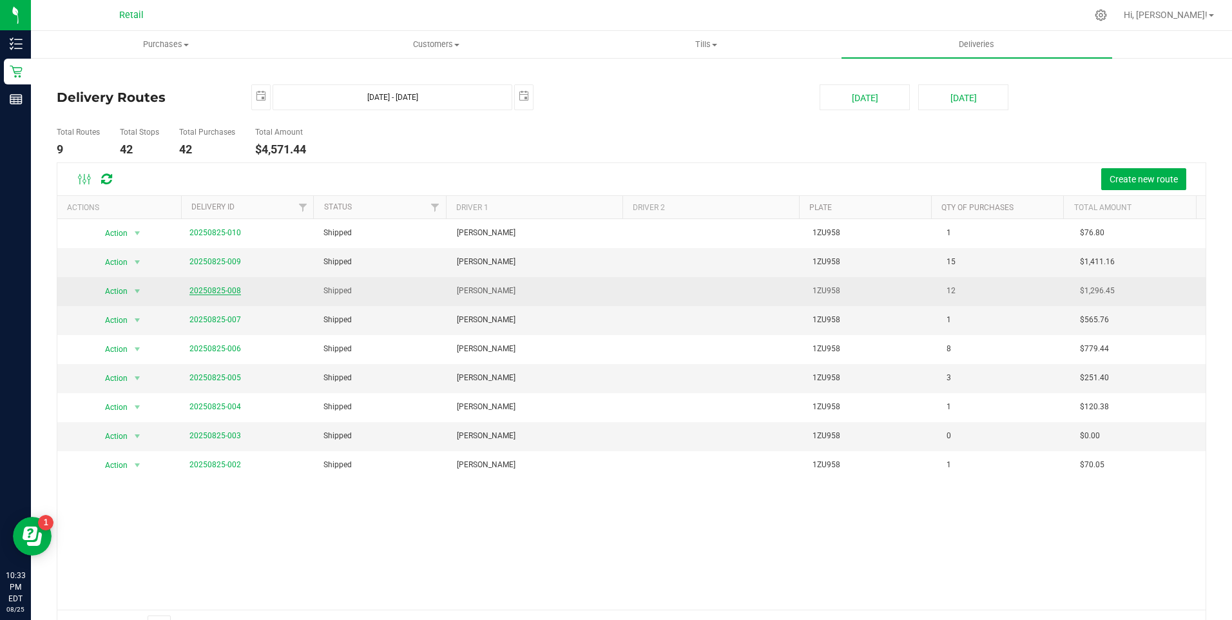
click at [216, 292] on link "20250825-008" at bounding box center [215, 290] width 52 height 9
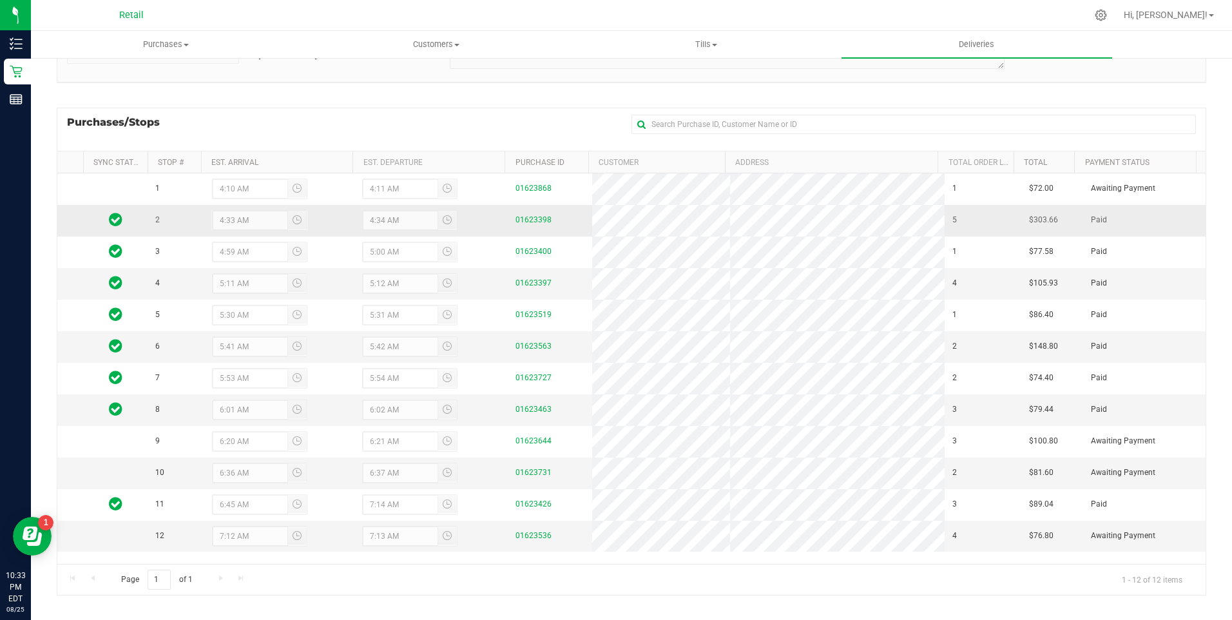
scroll to position [146, 0]
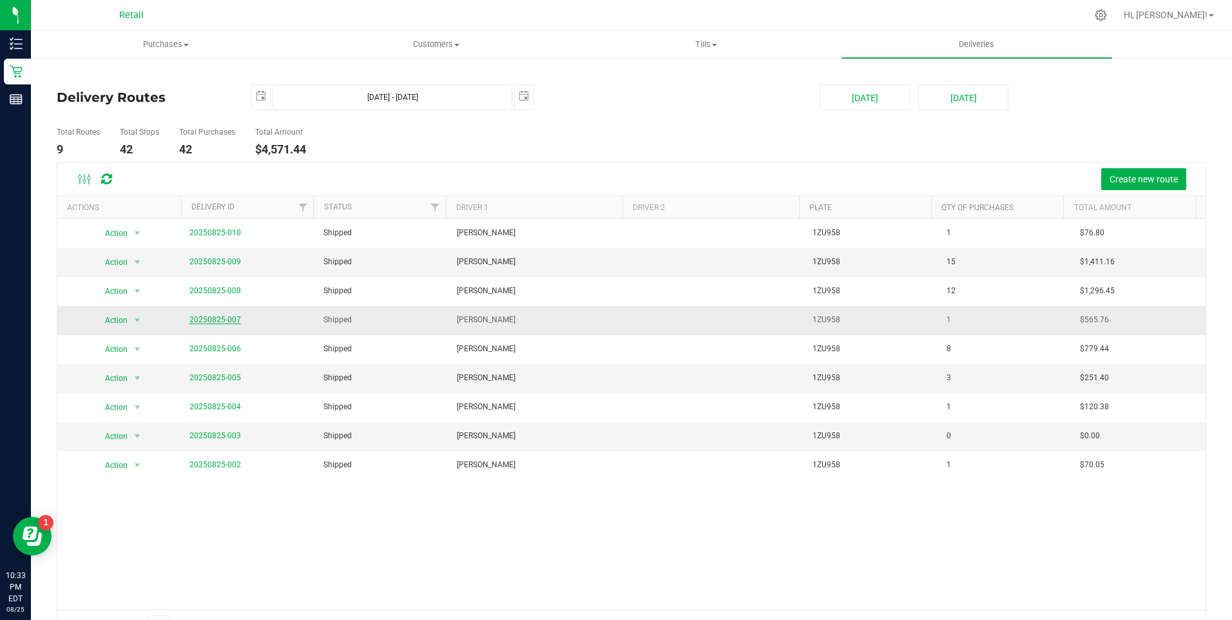
click at [223, 323] on link "20250825-007" at bounding box center [215, 319] width 52 height 9
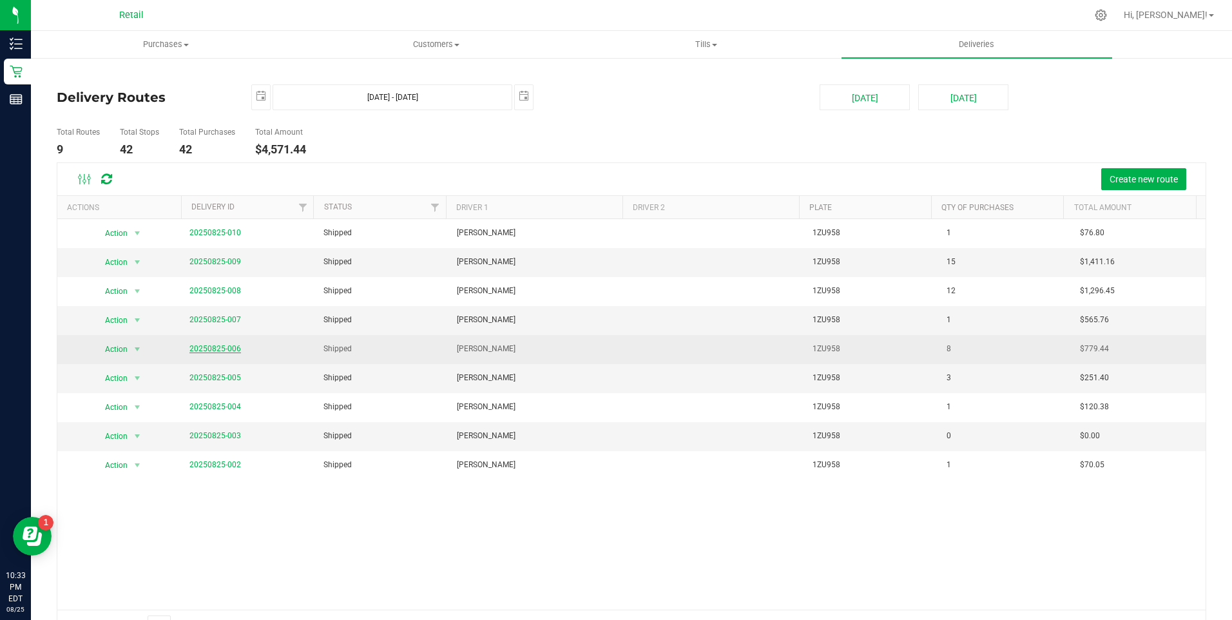
click at [227, 348] on link "20250825-006" at bounding box center [215, 348] width 52 height 9
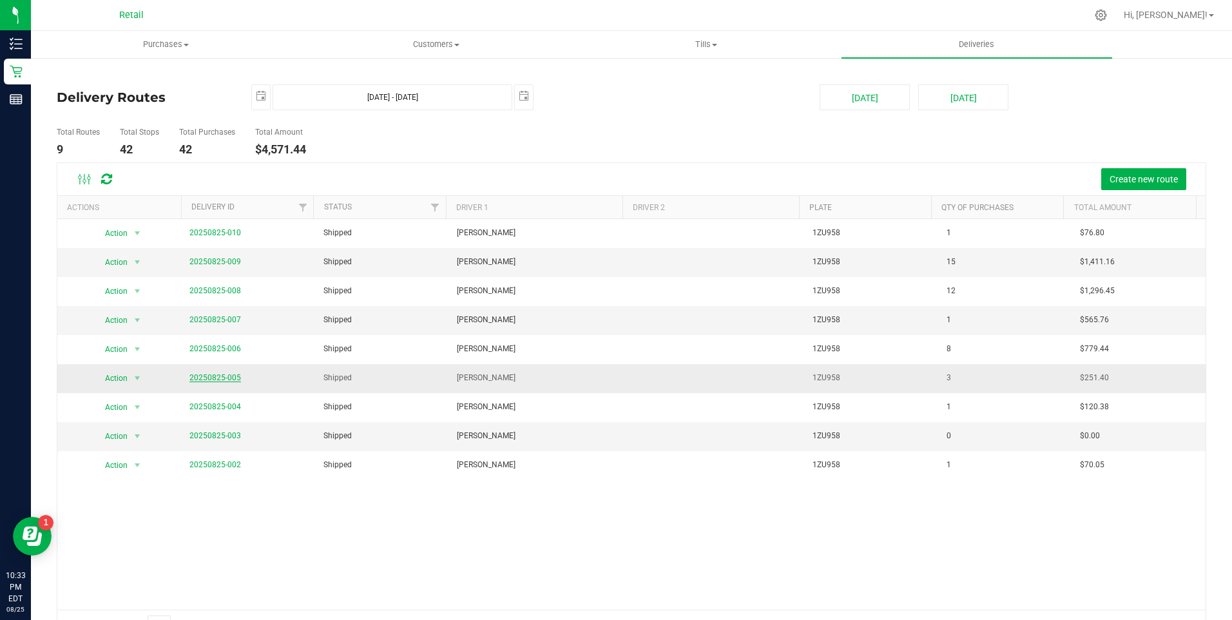
click at [227, 379] on link "20250825-005" at bounding box center [215, 377] width 52 height 9
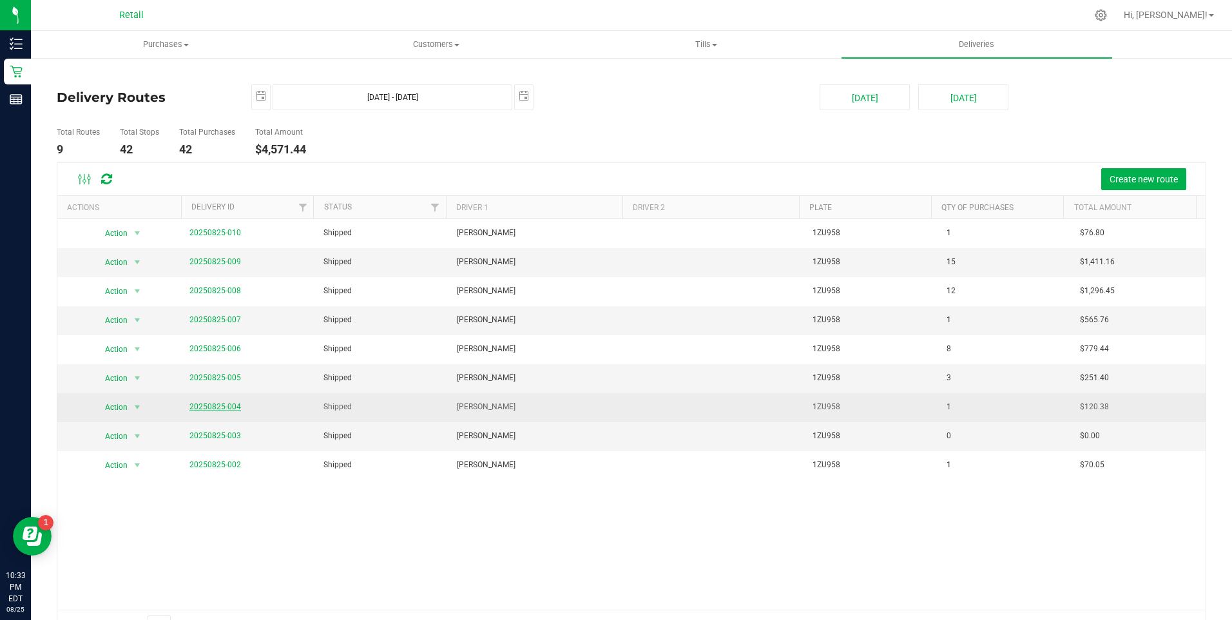
click at [231, 403] on link "20250825-004" at bounding box center [215, 406] width 52 height 9
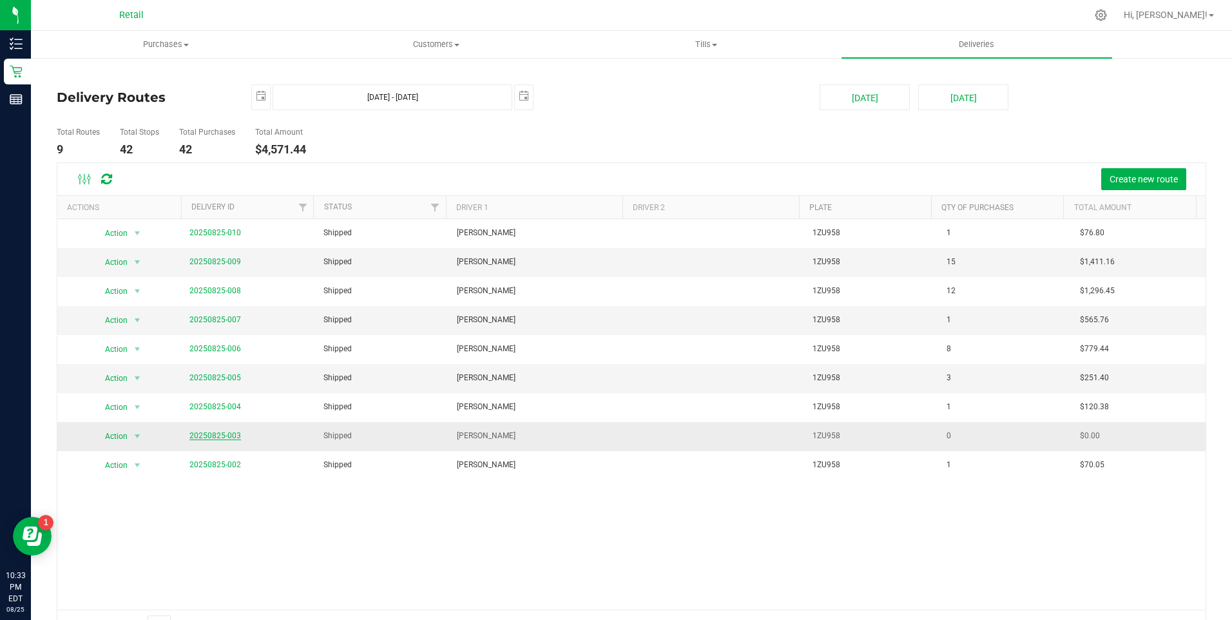
click at [230, 434] on link "20250825-003" at bounding box center [215, 435] width 52 height 9
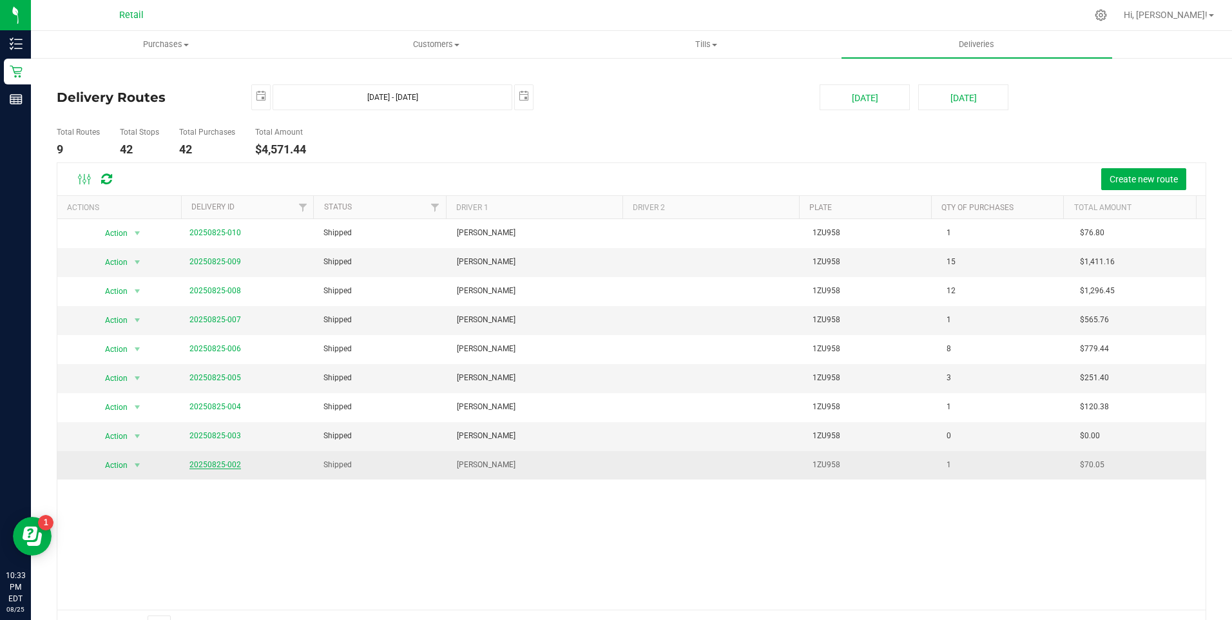
click at [231, 464] on link "20250825-002" at bounding box center [215, 464] width 52 height 9
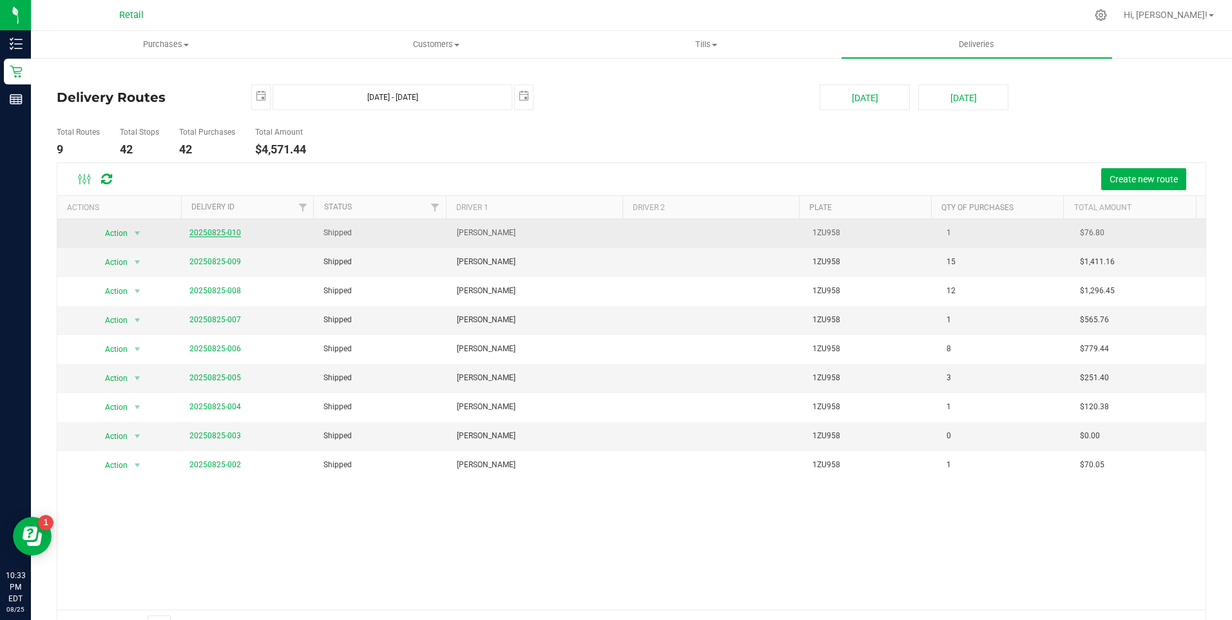
click at [228, 232] on link "20250825-010" at bounding box center [215, 232] width 52 height 9
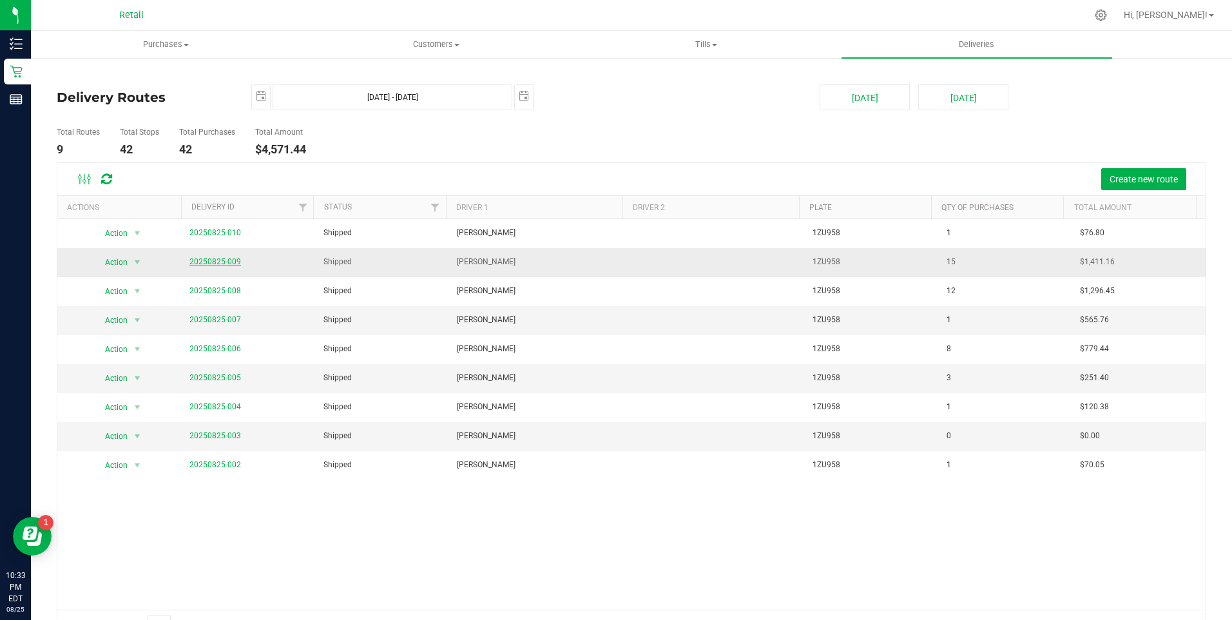
click at [228, 263] on link "20250825-009" at bounding box center [215, 261] width 52 height 9
